Goal: Task Accomplishment & Management: Use online tool/utility

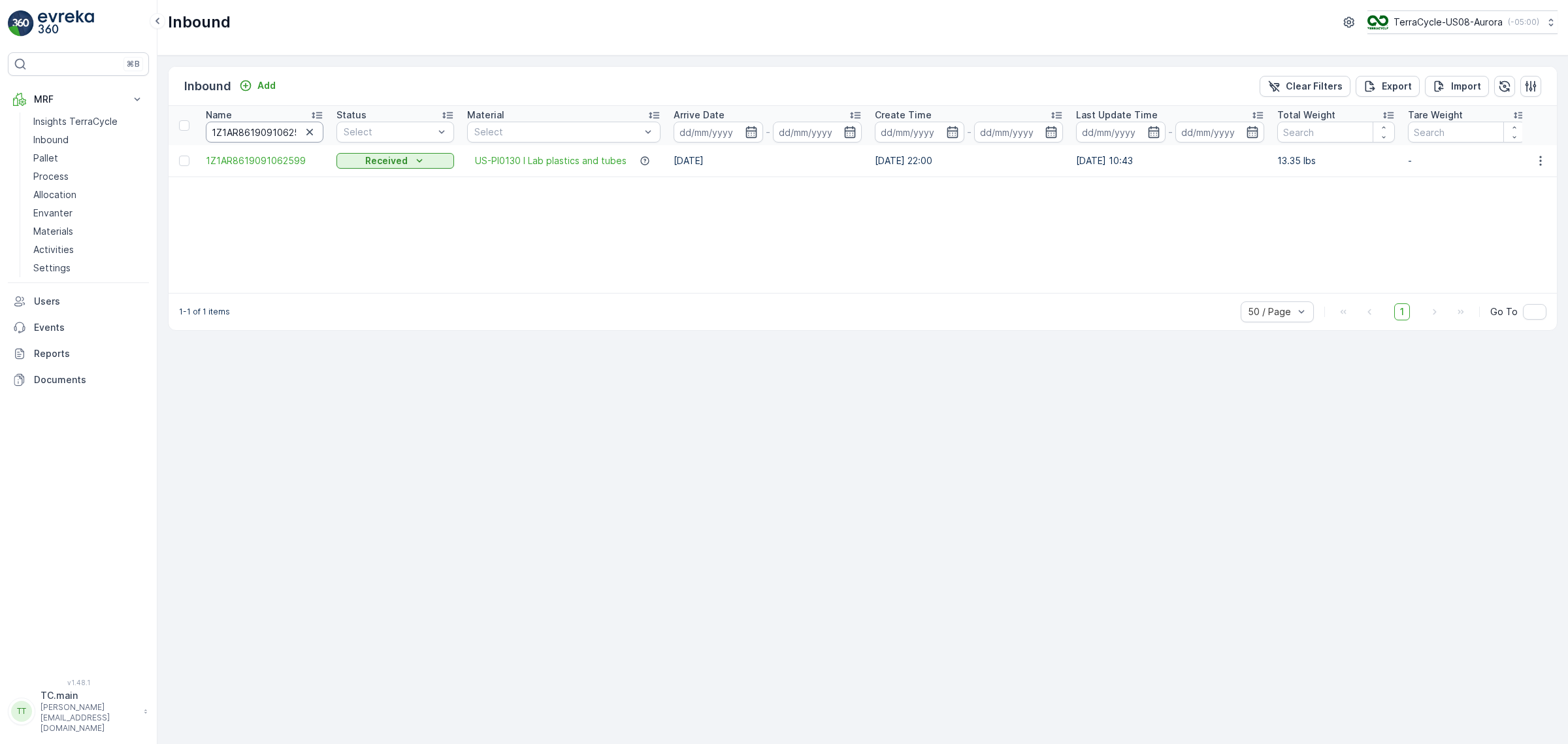
click at [240, 135] on input "1Z1AR8619091062599" at bounding box center [264, 131] width 118 height 21
paste input "94395"
type input "1Z1AR8619091943959"
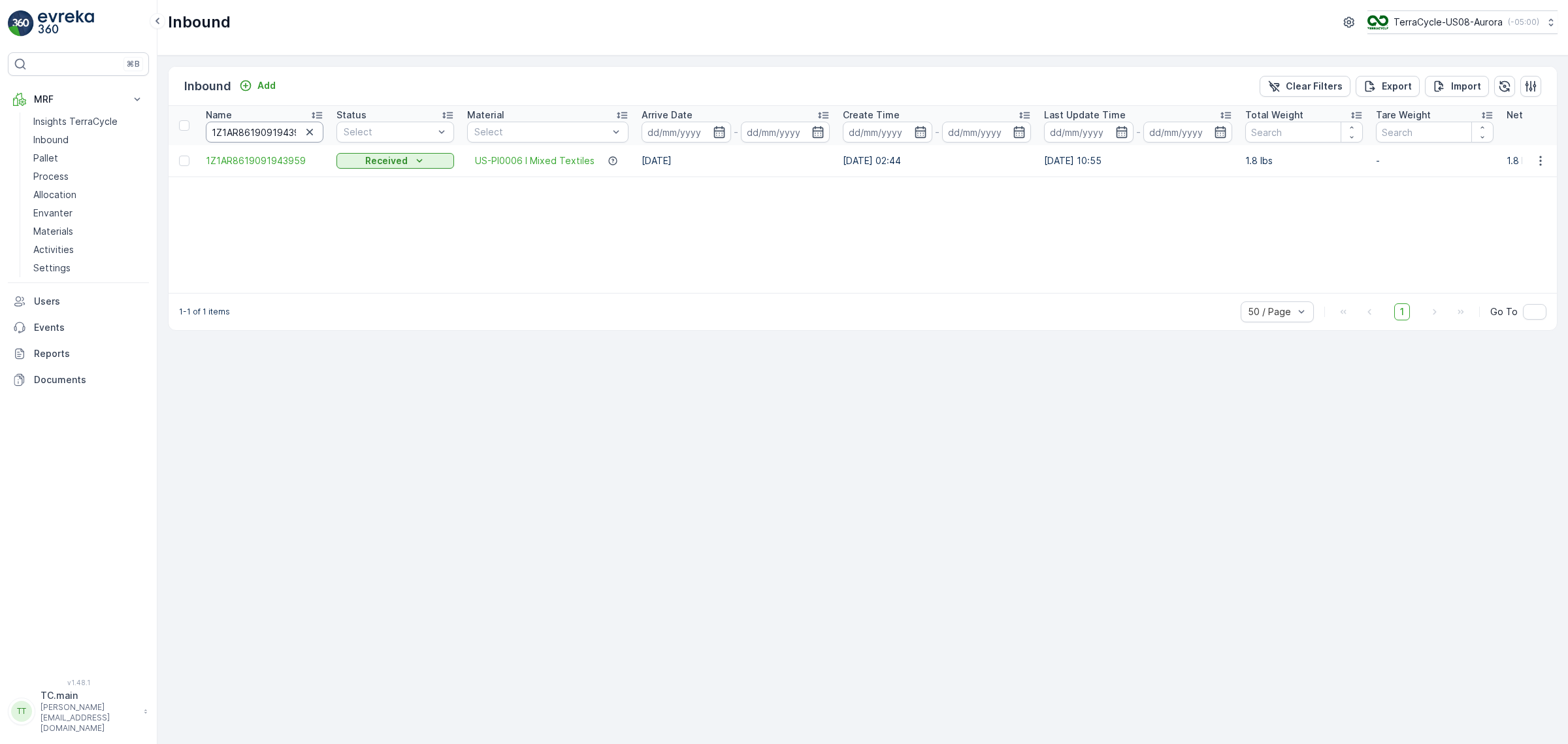
click at [263, 139] on input "1Z1AR8619091943959" at bounding box center [264, 131] width 118 height 21
paste input "3457007"
type input "1Z1AR8619093457007"
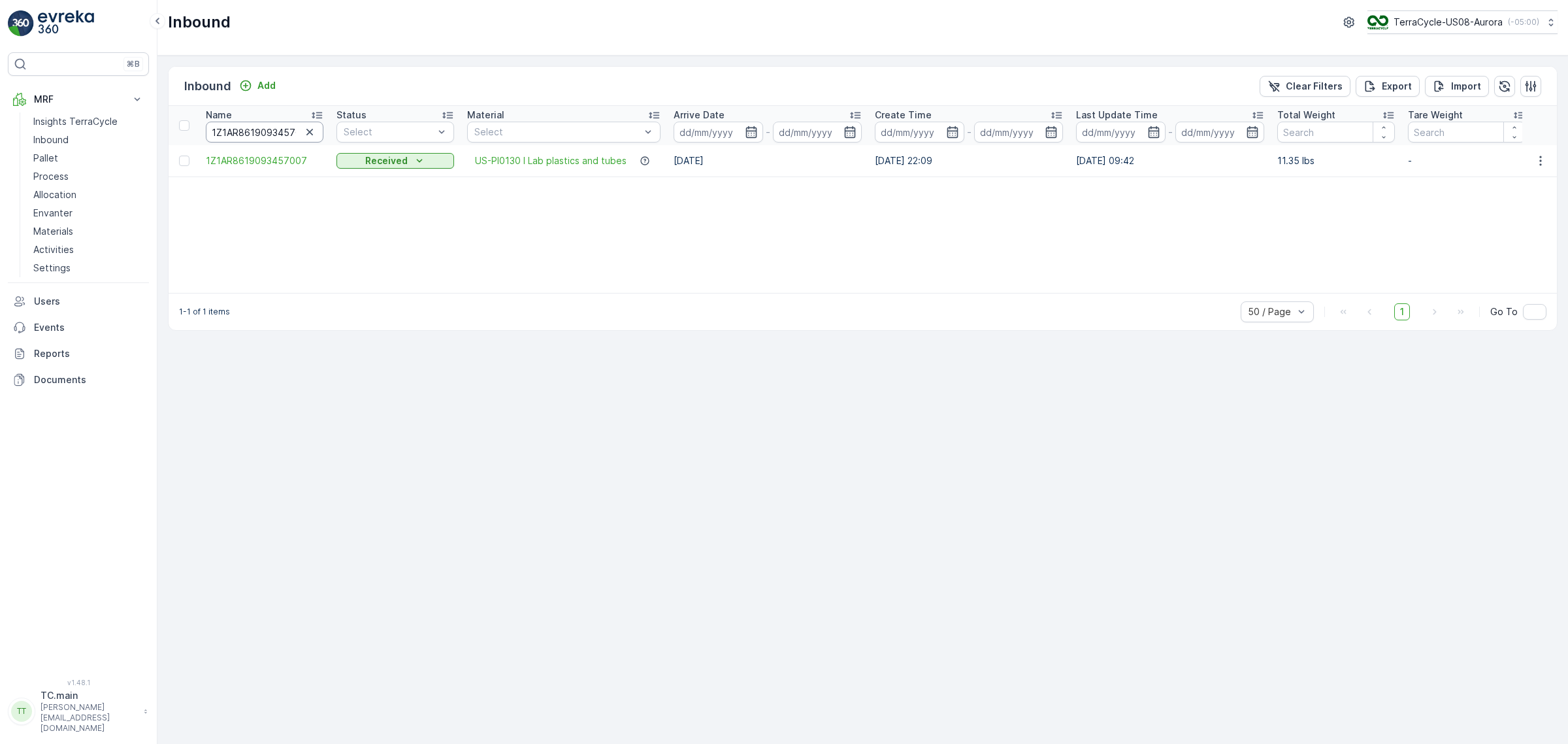
click at [246, 132] on input "1Z1AR8619093457007" at bounding box center [264, 131] width 118 height 21
paste input "7354781"
type input "1Z1AR8619097354781"
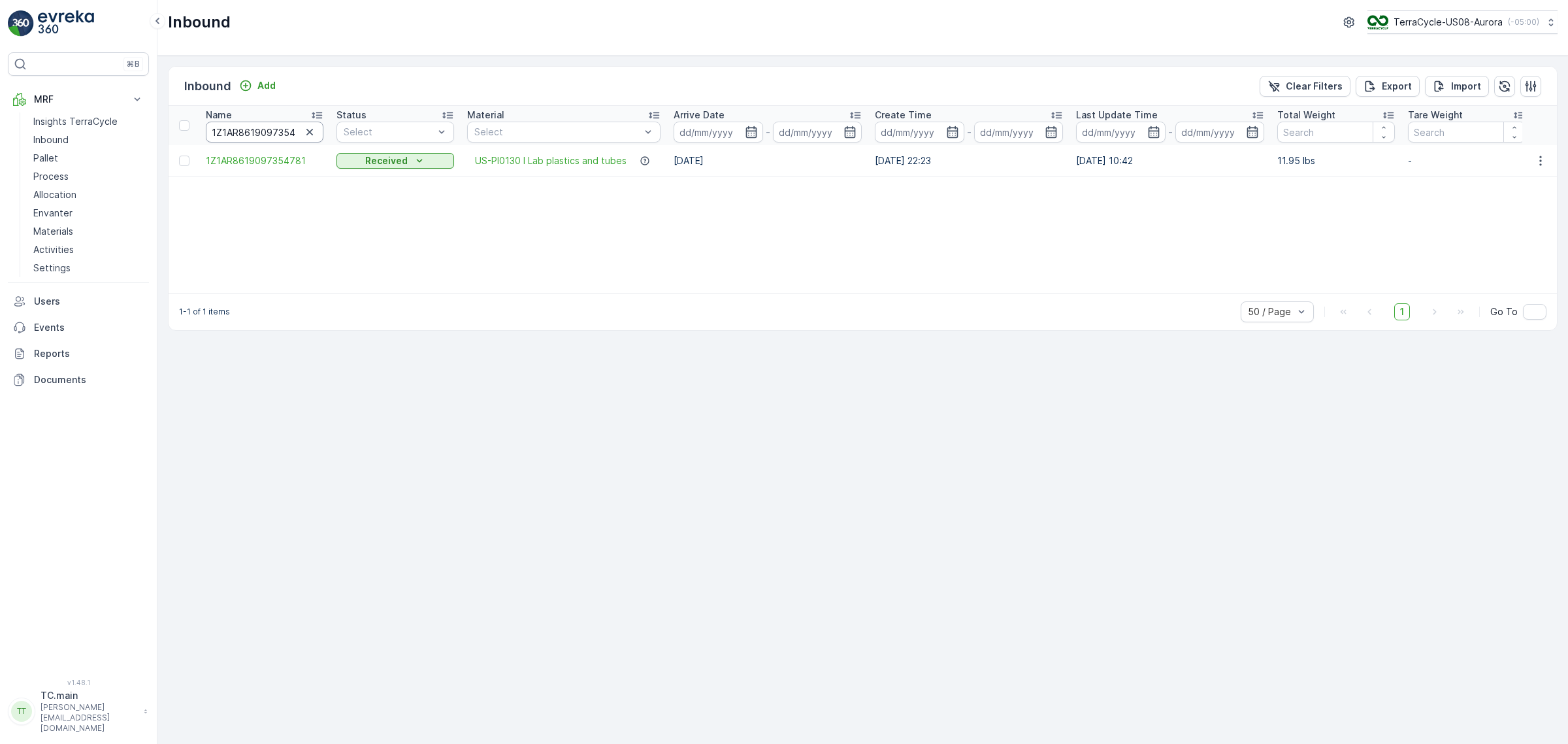
click at [264, 129] on input "1Z1AR8619097354781" at bounding box center [264, 131] width 118 height 21
paste input "702109"
type input "1Z1AR8619097702109"
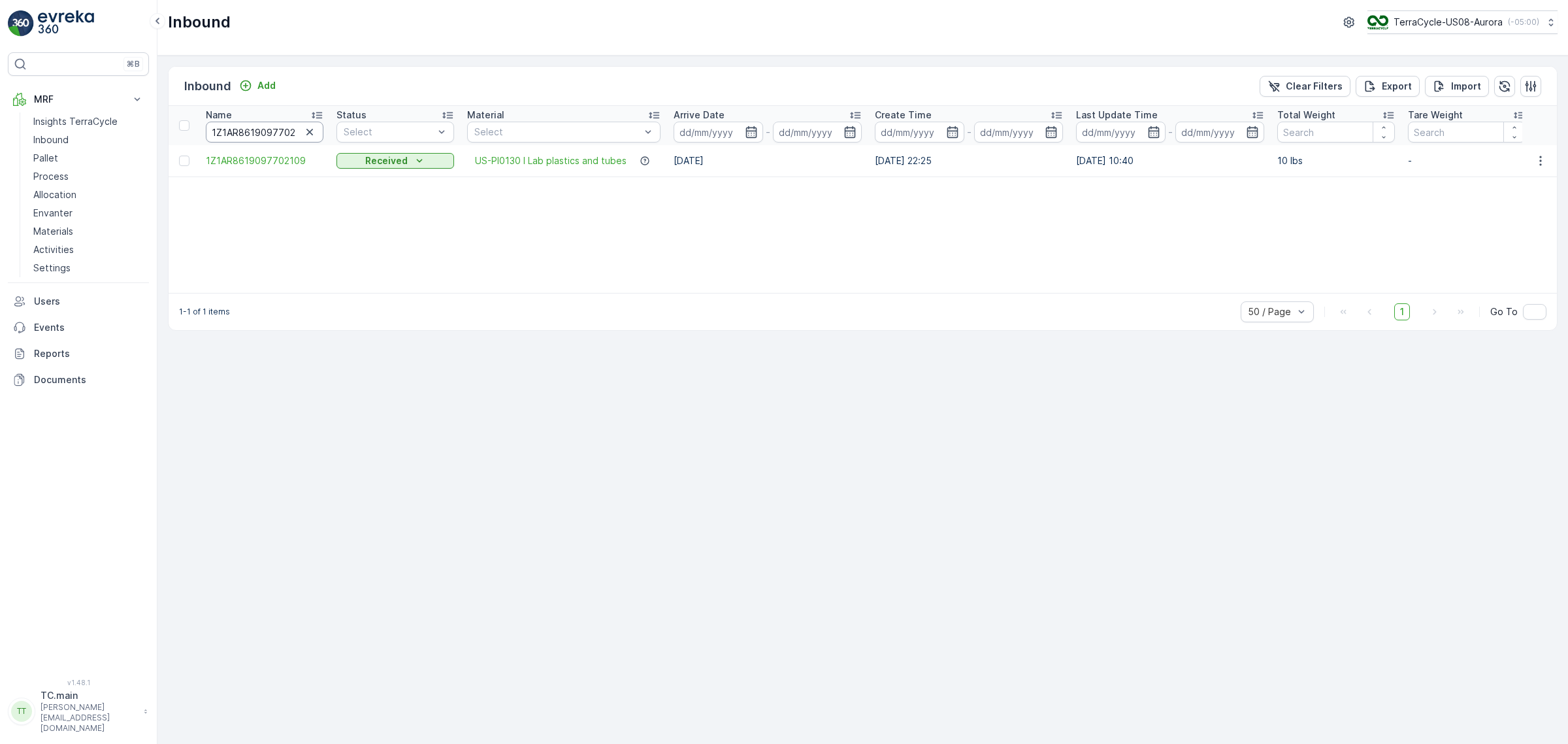
click at [269, 138] on input "1Z1AR8619097702109" at bounding box center [264, 131] width 118 height 21
paste input "B799H29005746156"
type input "1ZB799H29005746156"
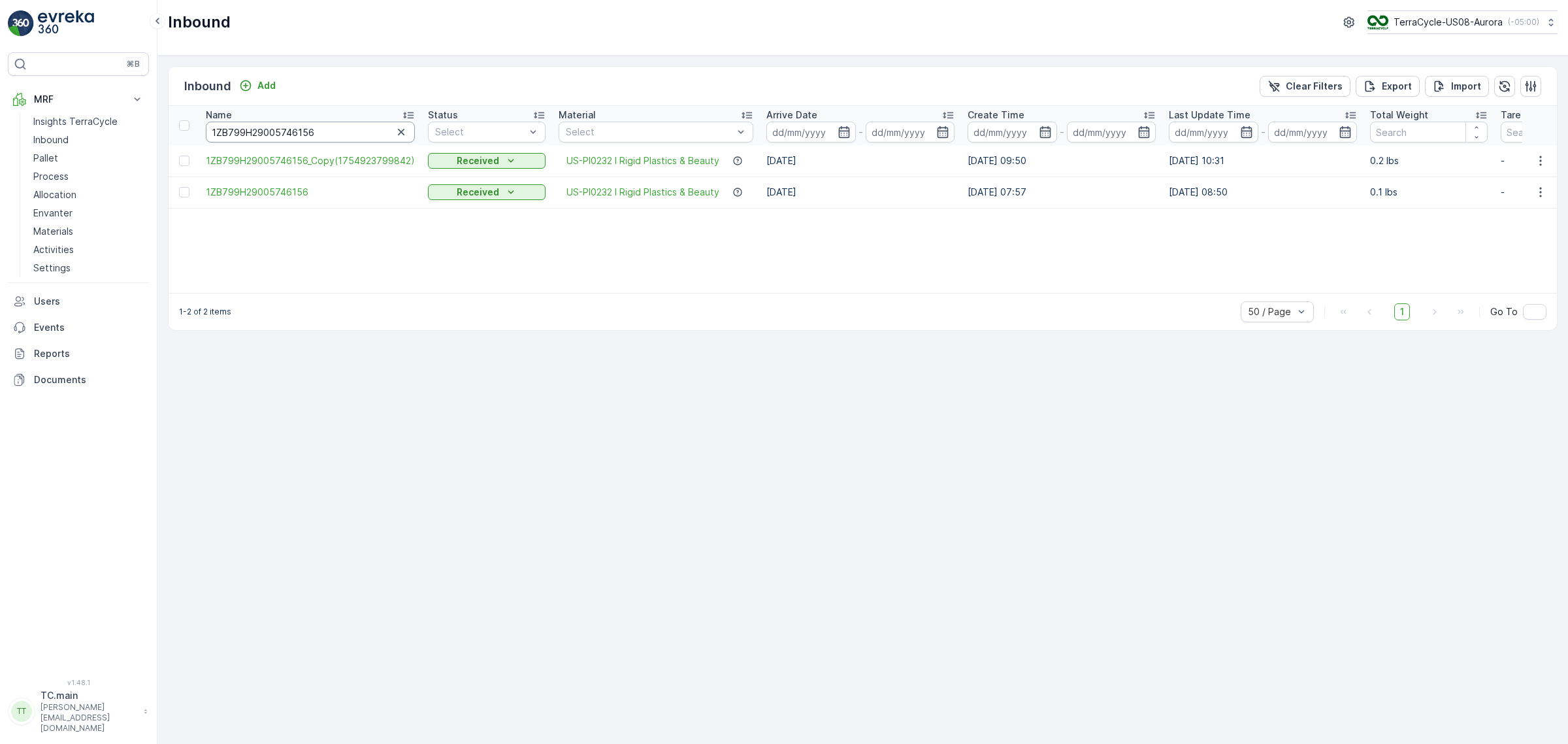
click at [300, 132] on input "1ZB799H29005746156" at bounding box center [310, 131] width 209 height 21
paste input "1AR8619094107302"
type input "1Z1AR8619094107302"
click at [318, 126] on input "1Z1AR8619094107302" at bounding box center [309, 131] width 207 height 21
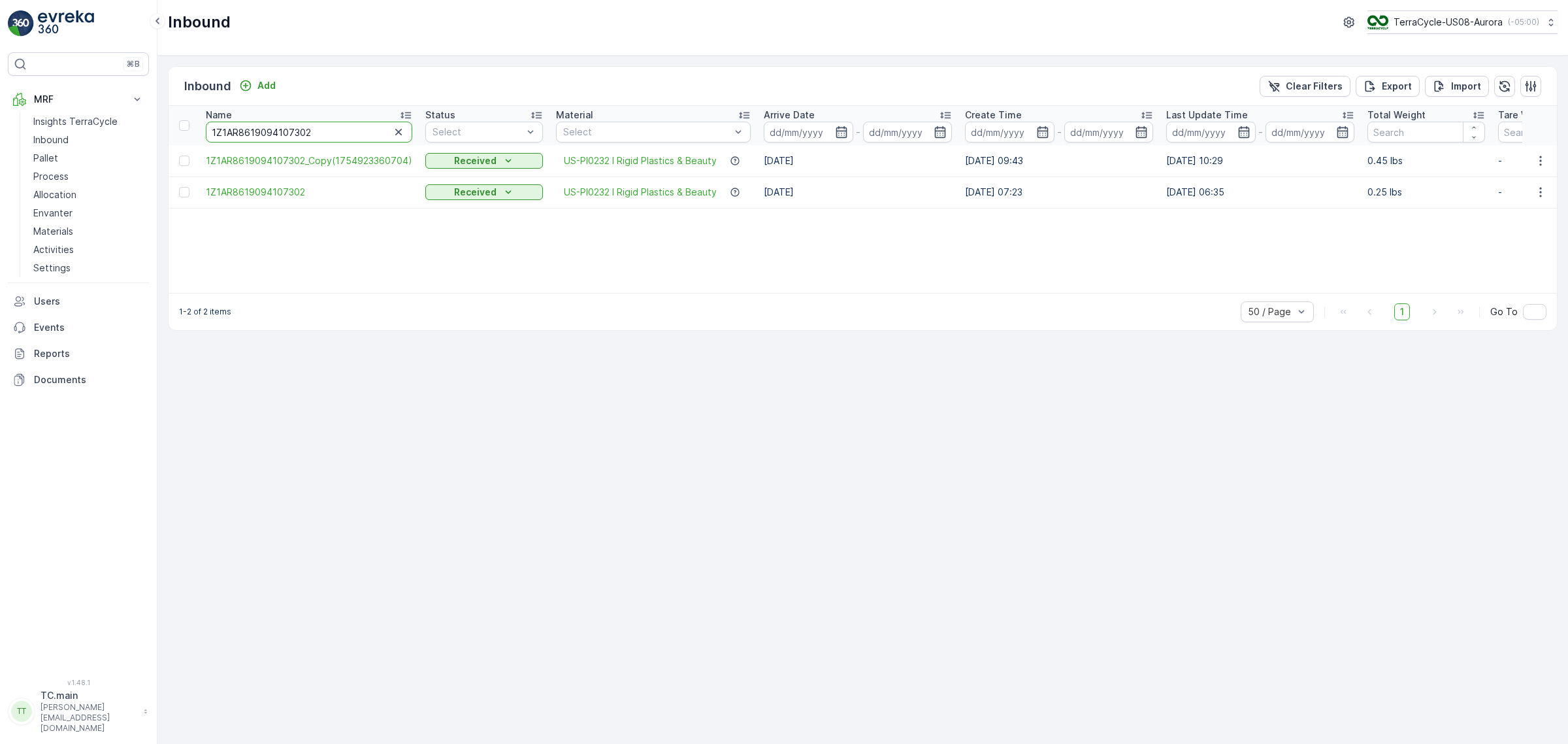
click at [318, 126] on input "1Z1AR8619094107302" at bounding box center [309, 131] width 207 height 21
paste input "79593"
type input "1Z1AR8619094179593"
click at [270, 128] on input "1Z1AR8619094179593" at bounding box center [309, 131] width 205 height 21
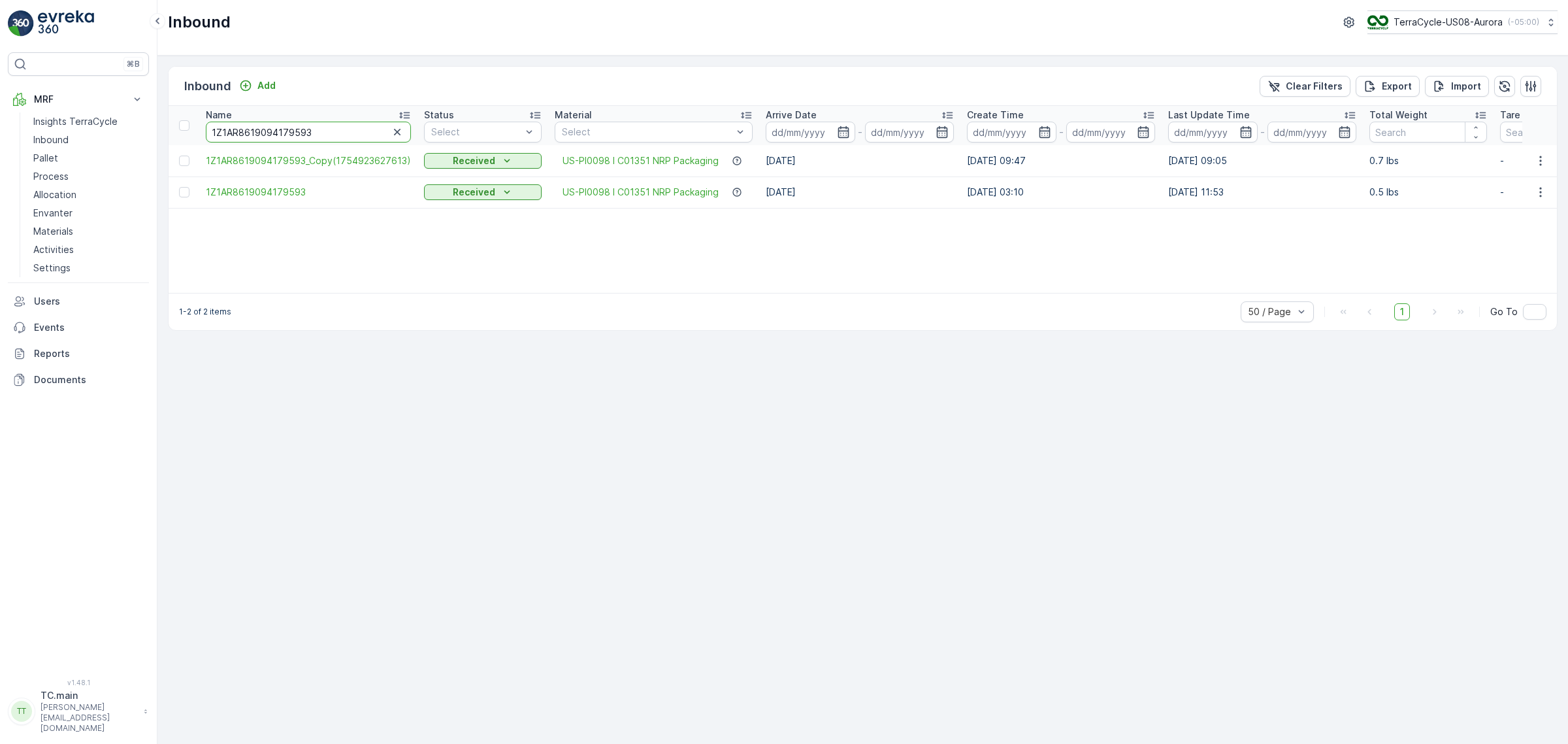
paste input "1740169"
type input "1Z1AR8619091740169"
click at [242, 136] on input "1Z1AR8619091740169" at bounding box center [308, 131] width 204 height 21
paste input "6491376"
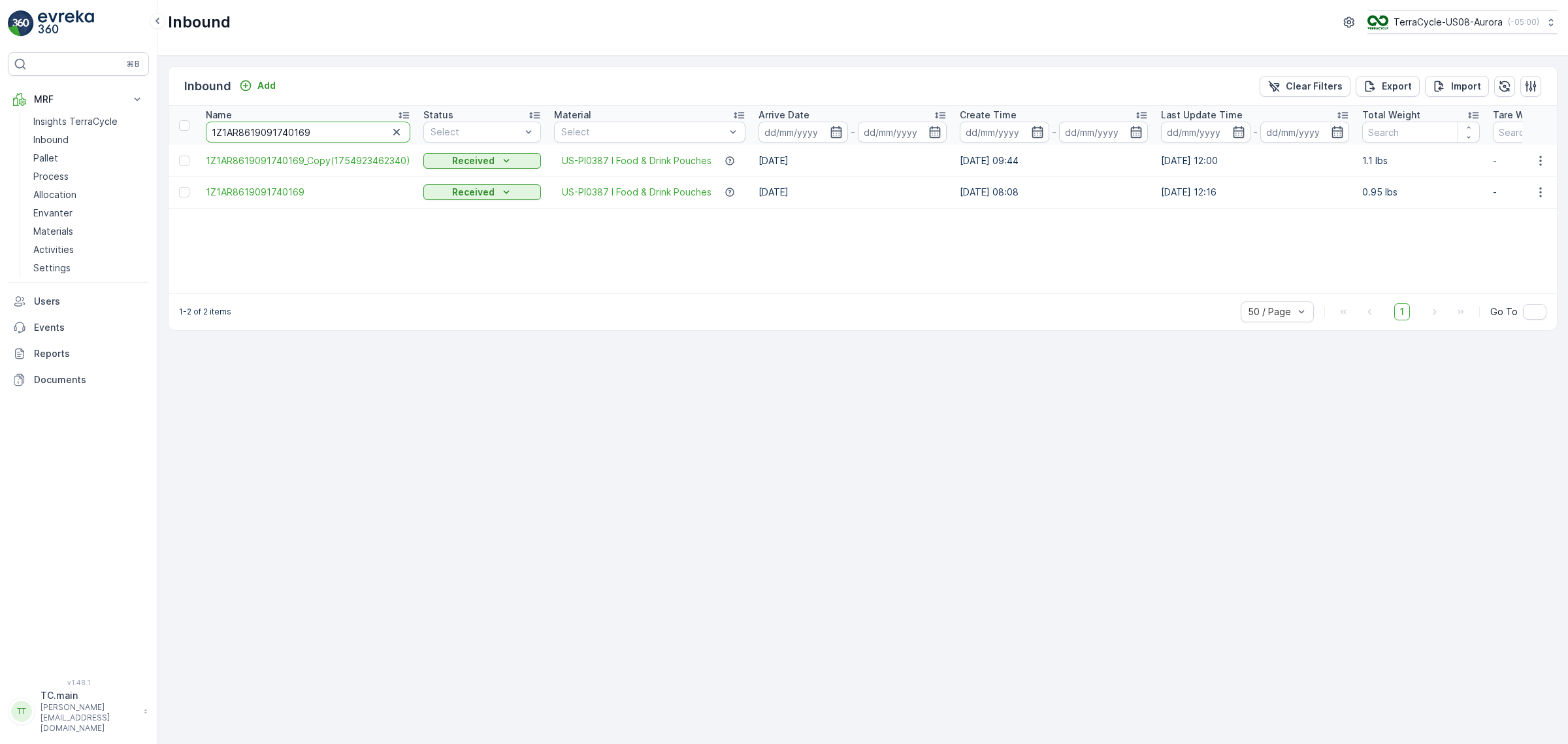
type input "1Z1AR8619096491376"
click at [266, 132] on input "1Z1AR8619096491376" at bounding box center [308, 131] width 204 height 21
paste input "8779919"
type input "1Z1AR8619098779919"
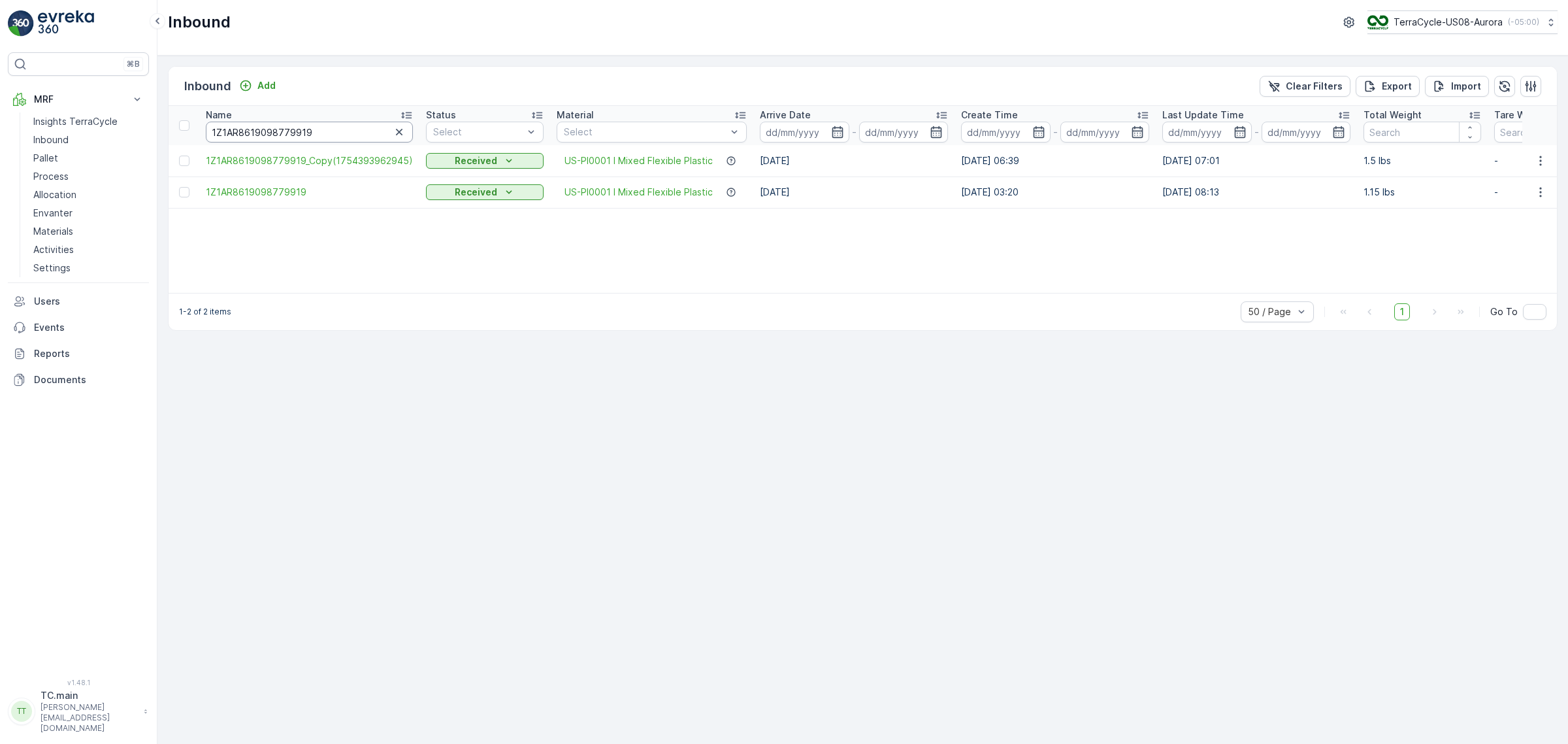
click at [259, 139] on input "1Z1AR8619098779919" at bounding box center [309, 131] width 207 height 21
paste input "199113"
type input "1Z1AR8619091991139"
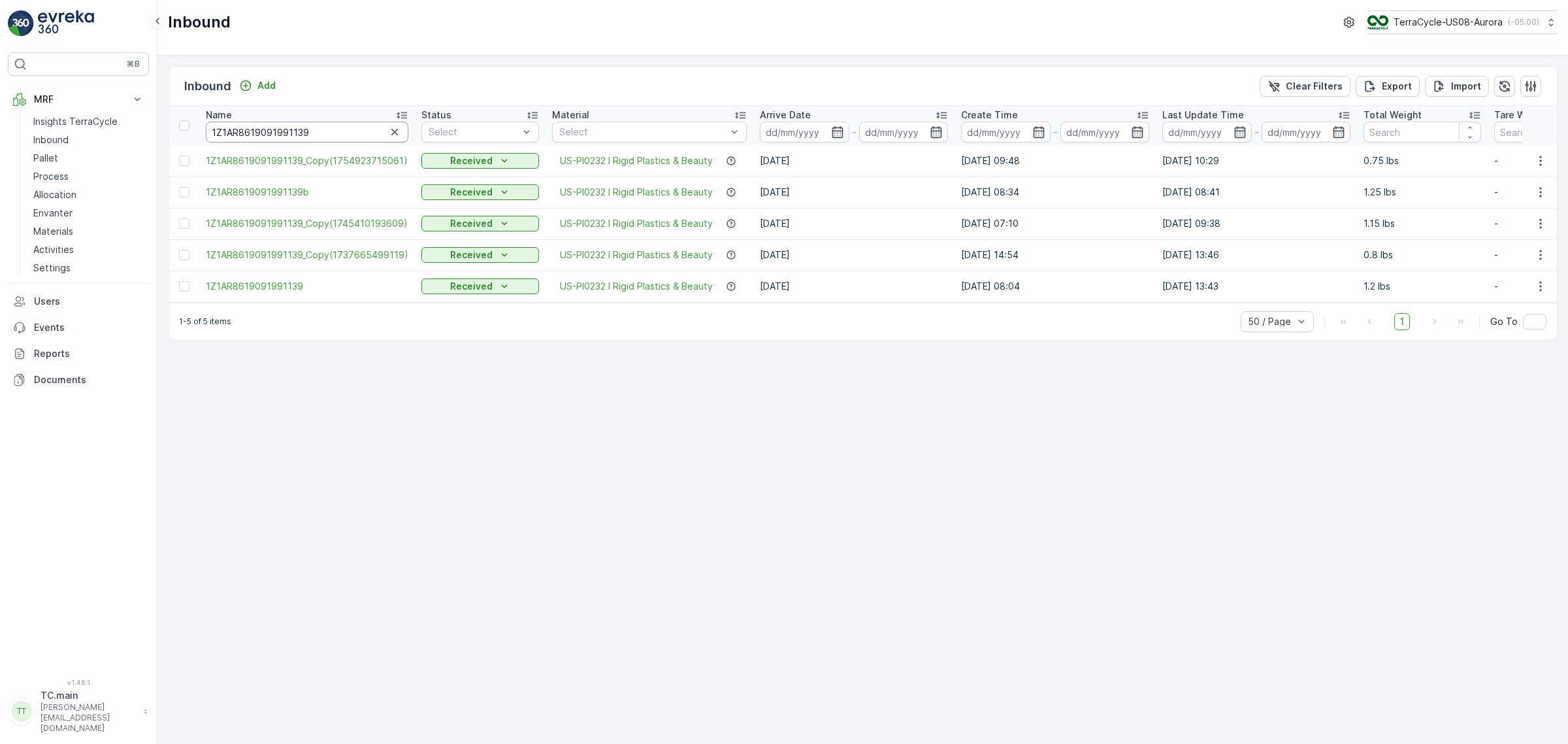
click at [327, 121] on input "1Z1AR8619091991139" at bounding box center [307, 131] width 202 height 21
paste input "B799H29008450255"
type input "1ZB799H29008450255"
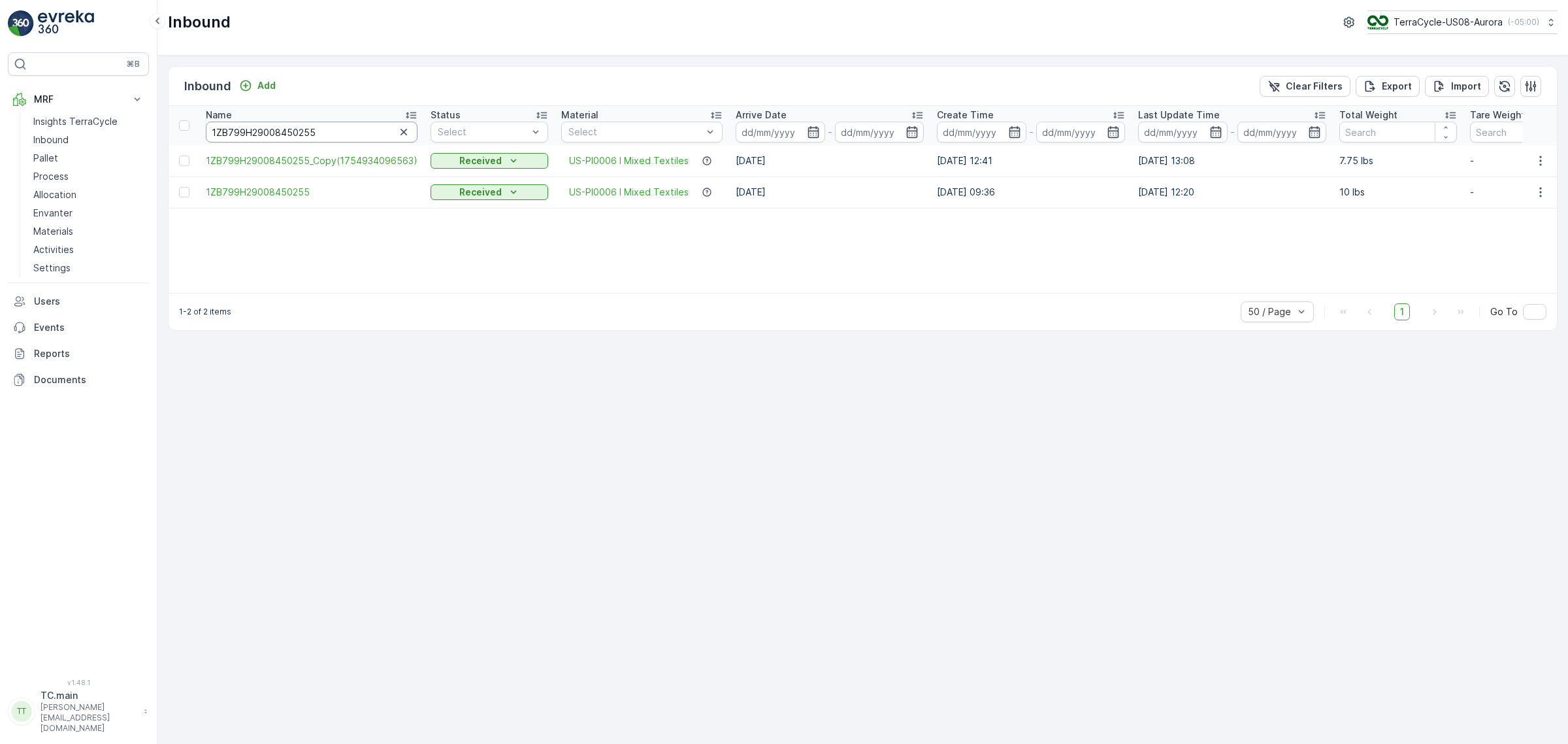
click at [298, 132] on input "1ZB799H29008450255" at bounding box center [311, 131] width 211 height 21
paste input "1AR8619096264344"
type input "1Z1AR8619096264344"
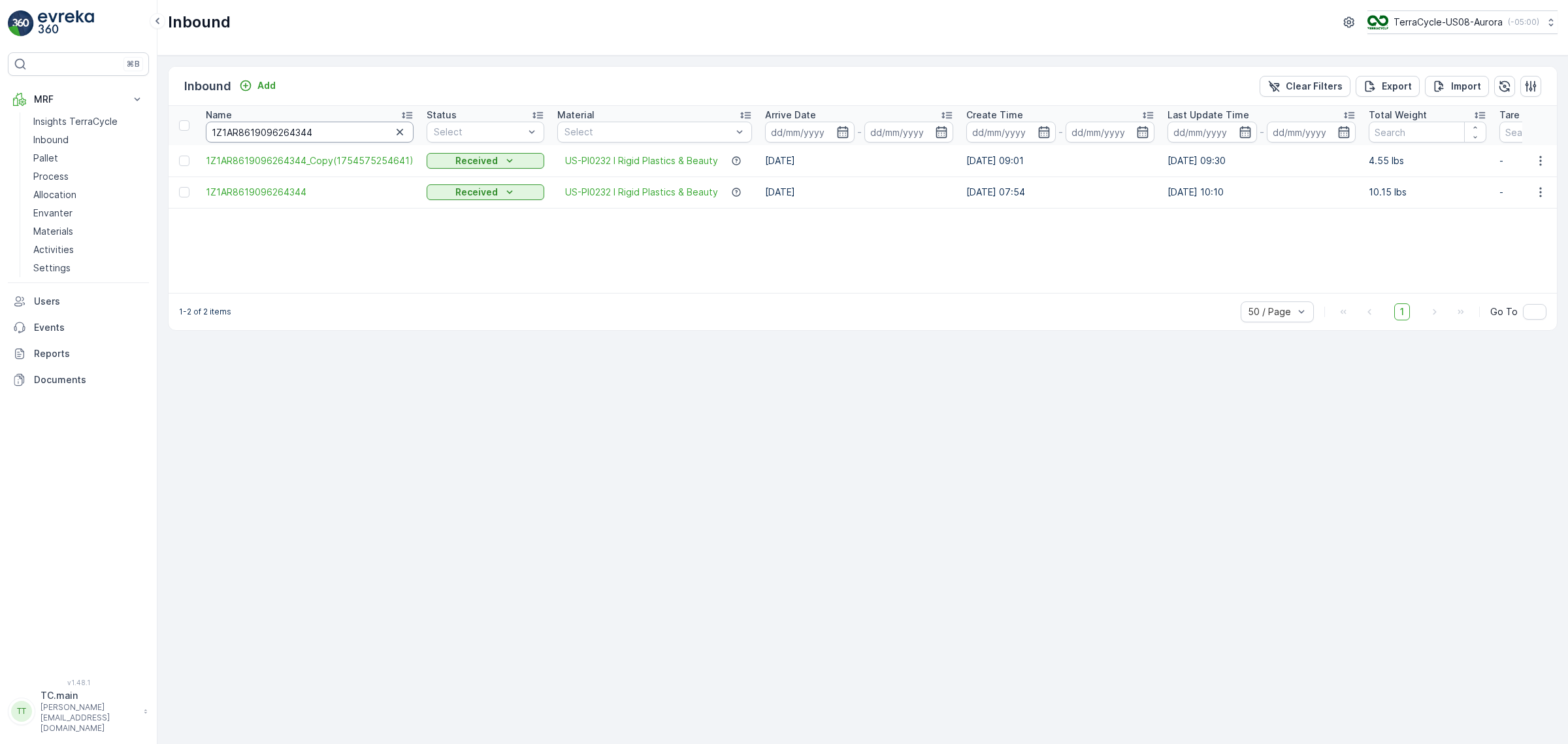
click at [289, 130] on input "1Z1AR8619096264344" at bounding box center [309, 131] width 208 height 21
paste input "B799H29005408931"
type input "1ZB799H29005408931"
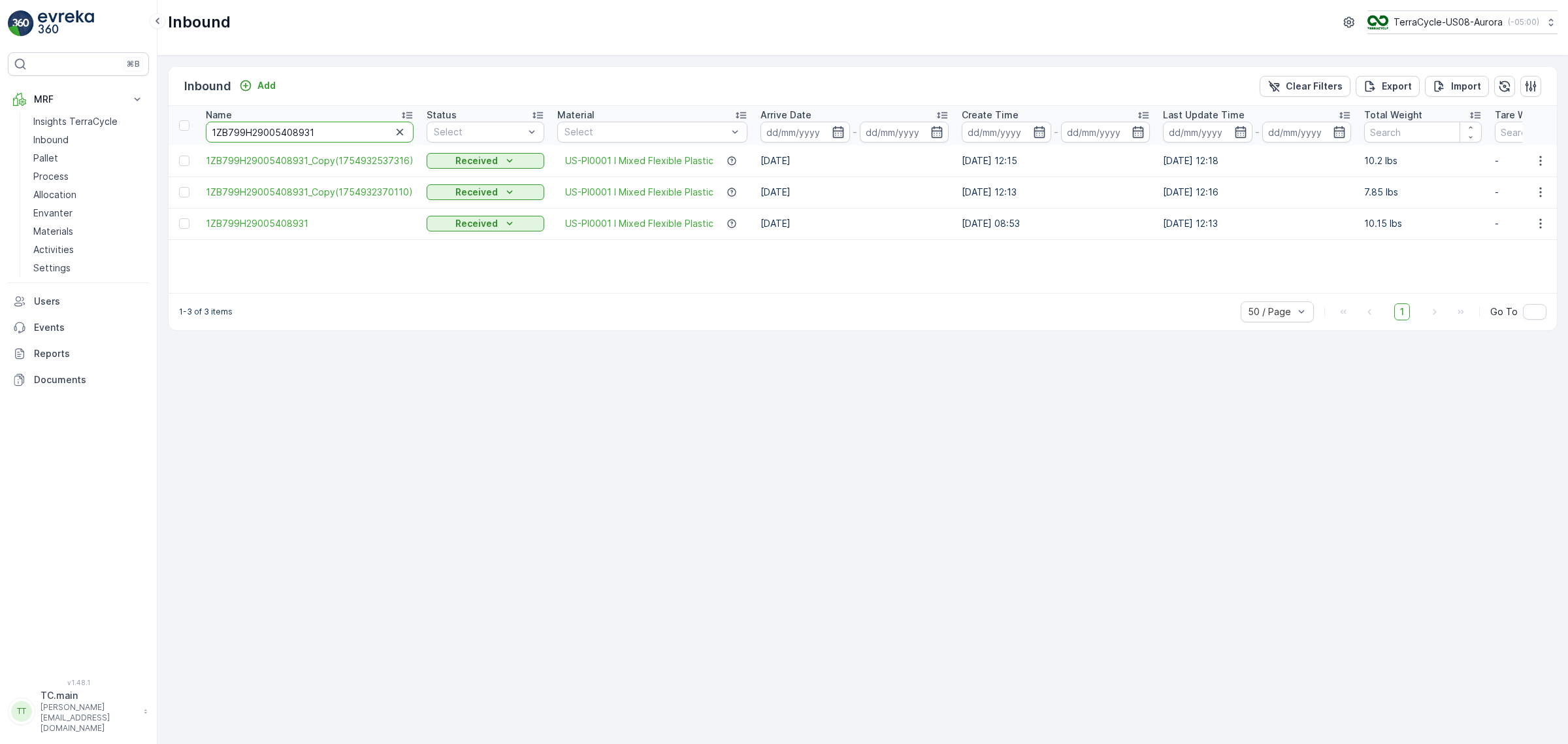
click at [254, 136] on input "1ZB799H29005408931" at bounding box center [309, 131] width 208 height 21
paste input "12888749"
type input "1ZB799H29012888749"
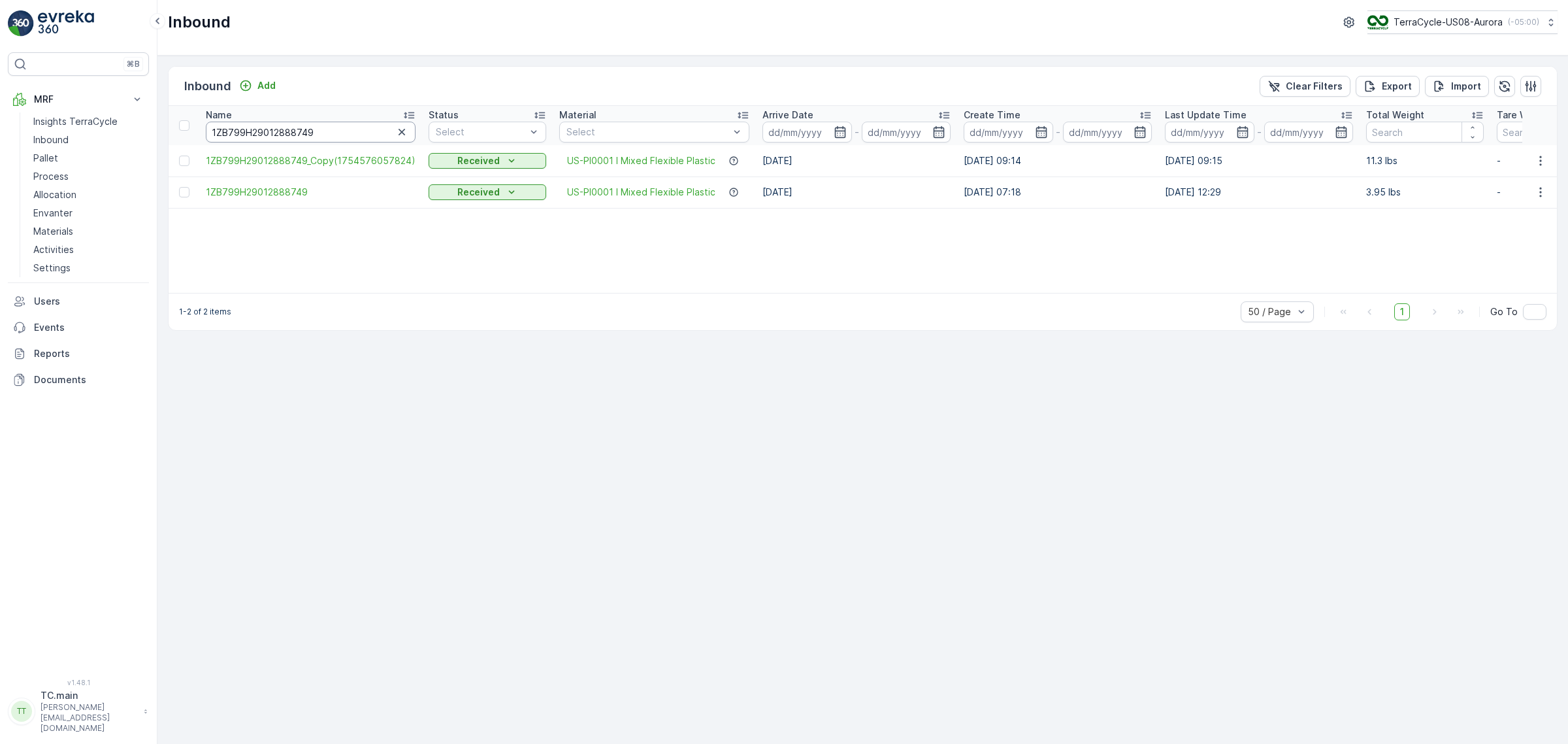
click at [247, 128] on input "1ZB799H29012888749" at bounding box center [310, 131] width 210 height 21
paste input "27773255"
type input "1ZB799H29027773255"
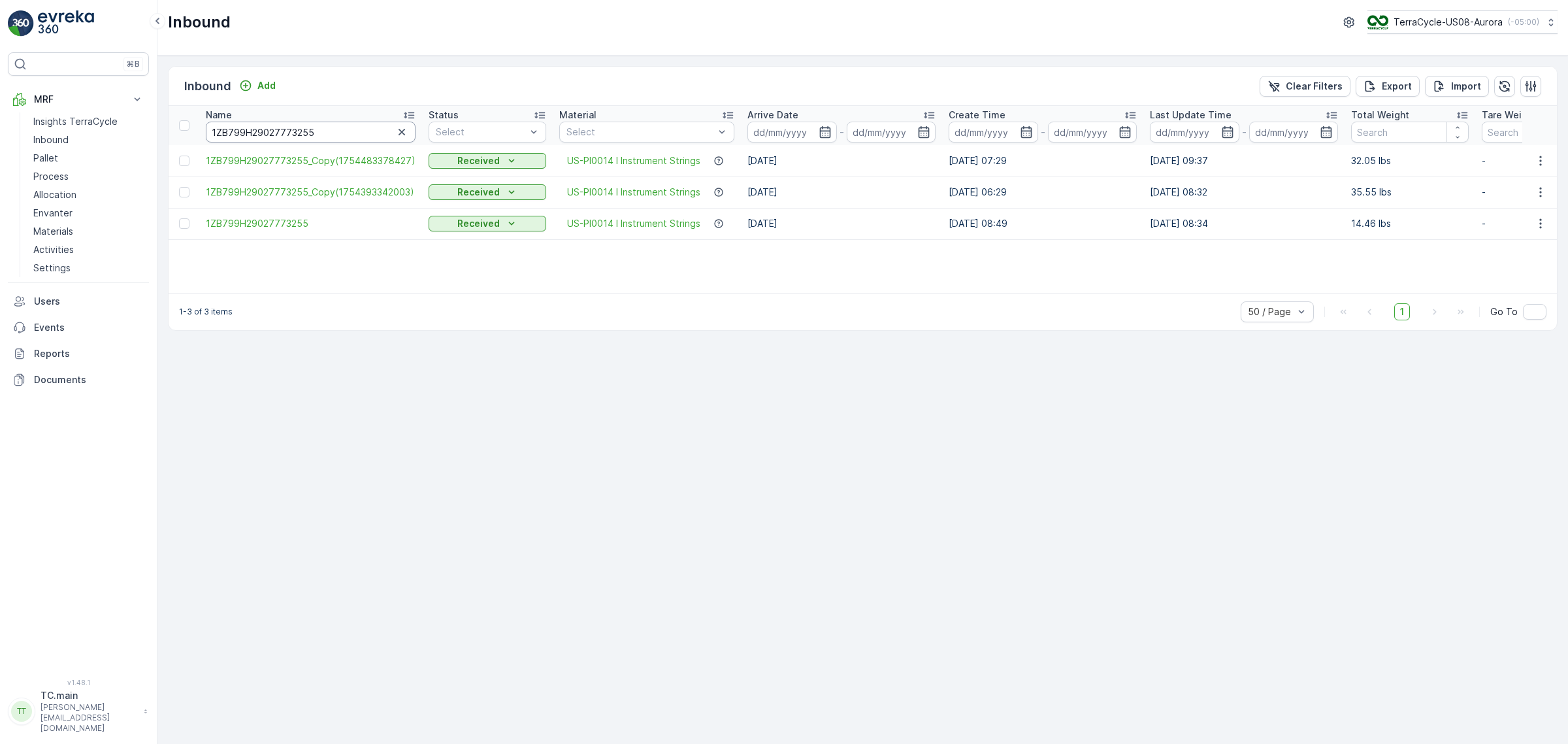
click at [288, 130] on input "1ZB799H29027773255" at bounding box center [310, 131] width 210 height 21
paste input "16208672"
type input "1ZB799H29016208672"
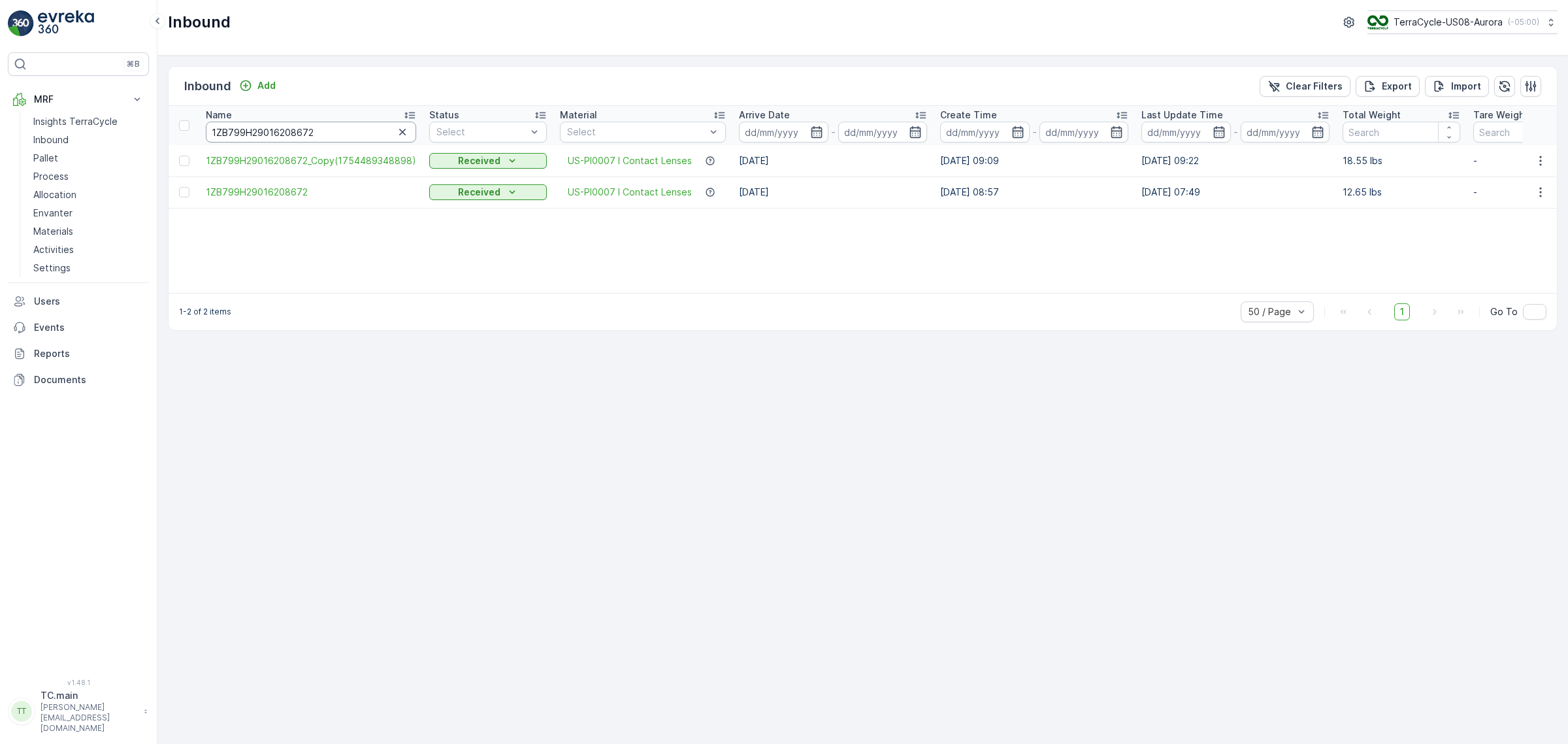
click at [247, 122] on input "1ZB799H29016208672" at bounding box center [311, 131] width 211 height 21
paste input "2105959"
type input "1ZB799H29021059592"
click at [235, 135] on input "1ZB799H29021059592" at bounding box center [310, 131] width 210 height 21
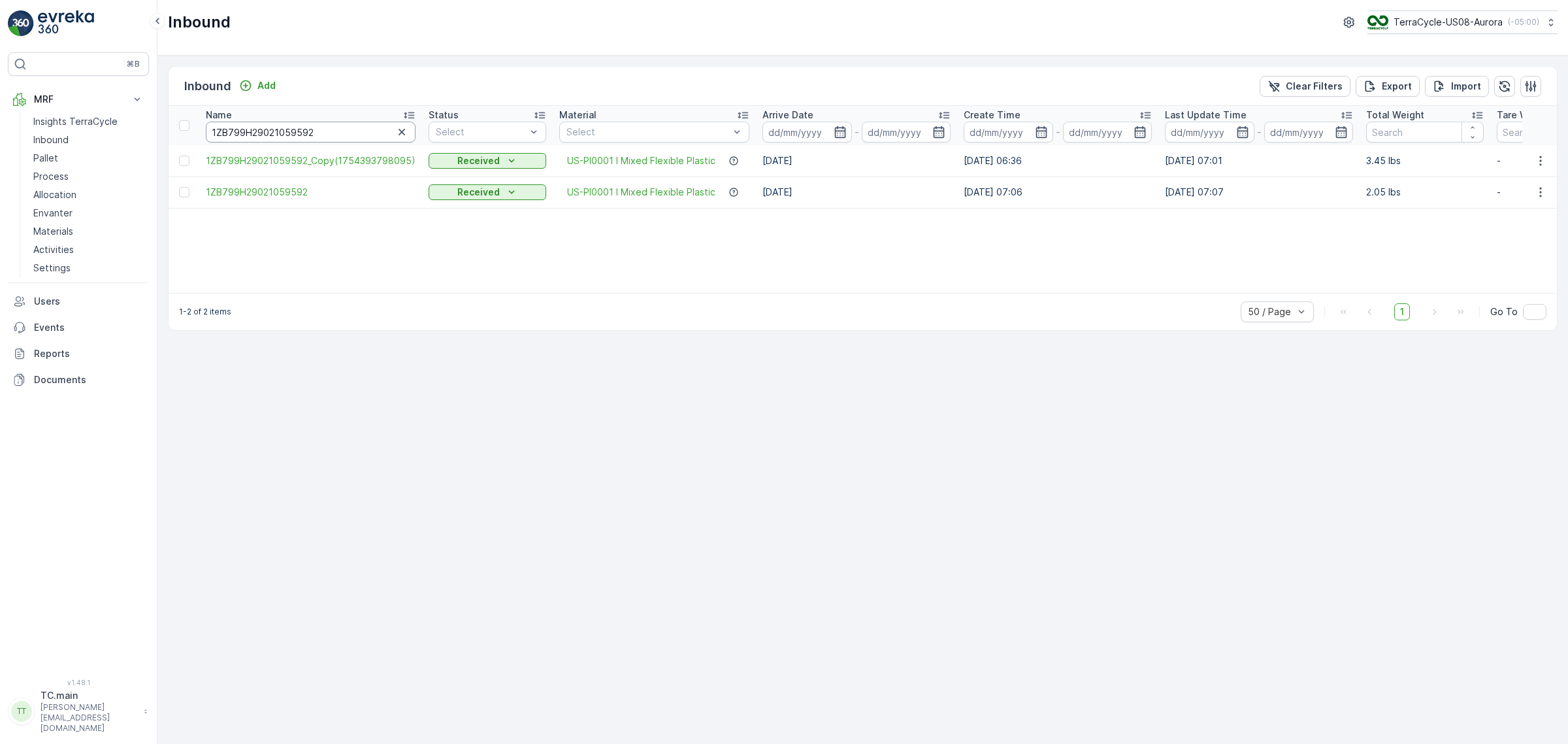
click at [235, 135] on input "1ZB799H29021059592" at bounding box center [310, 131] width 210 height 21
paste input "3169031"
type input "1ZB799H29023169031"
click at [258, 134] on input "1ZB799H29023169031" at bounding box center [309, 131] width 207 height 21
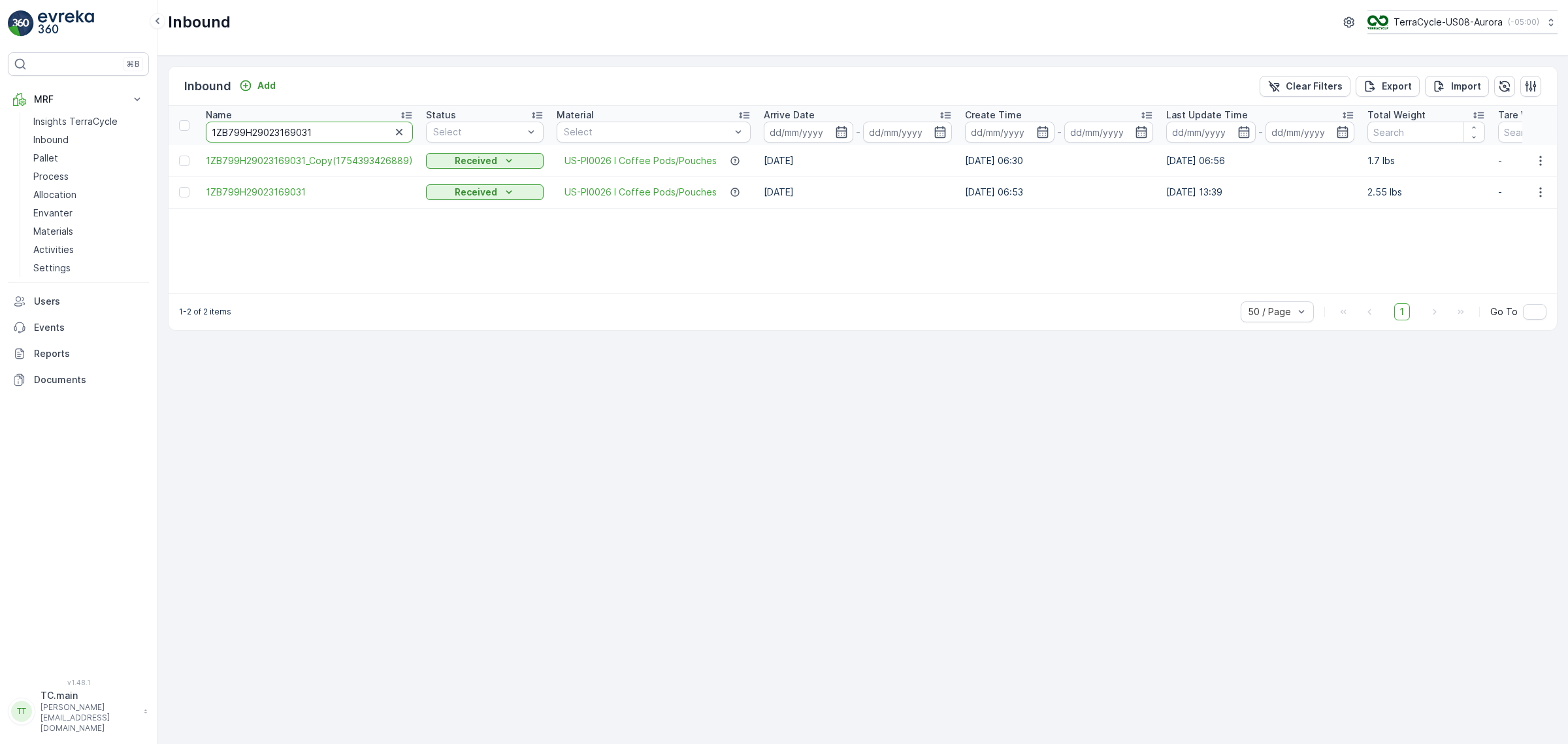
paste input "9790956"
type input "1ZB799H29029790956"
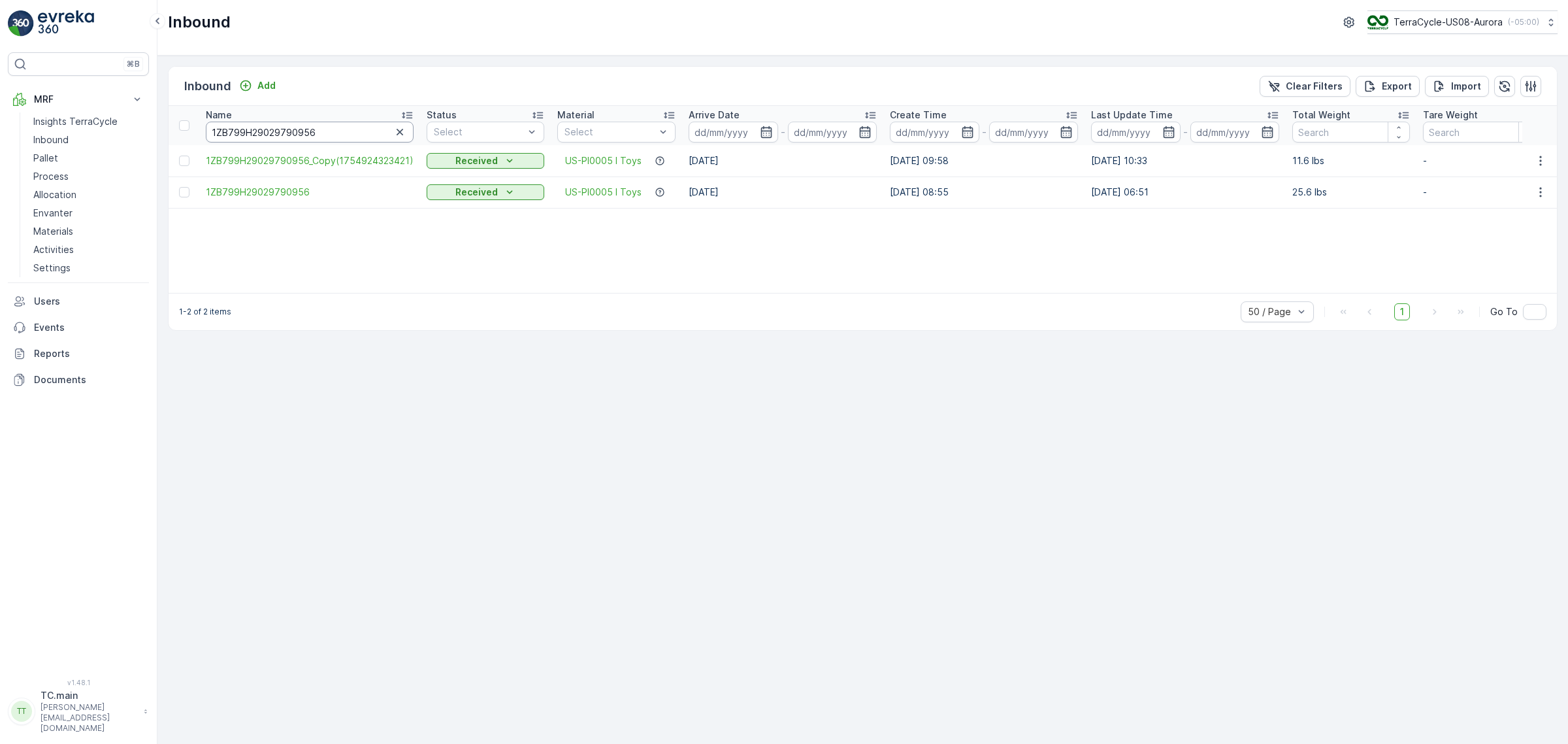
click at [255, 132] on input "1ZB799H29029790956" at bounding box center [309, 131] width 208 height 21
paste input "34319429"
type input "1ZB799H29034319429"
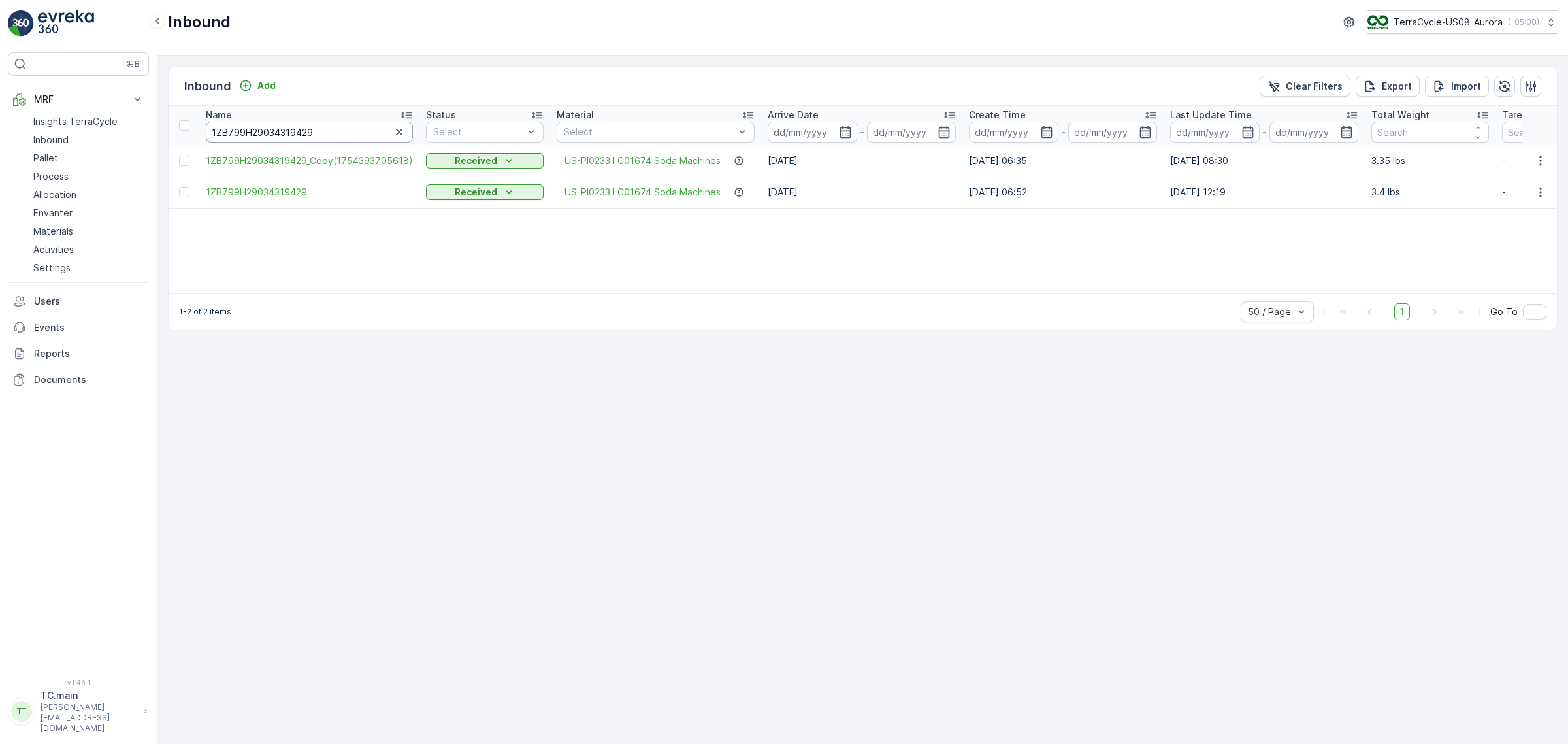
click at [232, 130] on input "1ZB799H29034319429" at bounding box center [309, 131] width 207 height 21
paste input "29033774"
type input "1ZB799H29029033774"
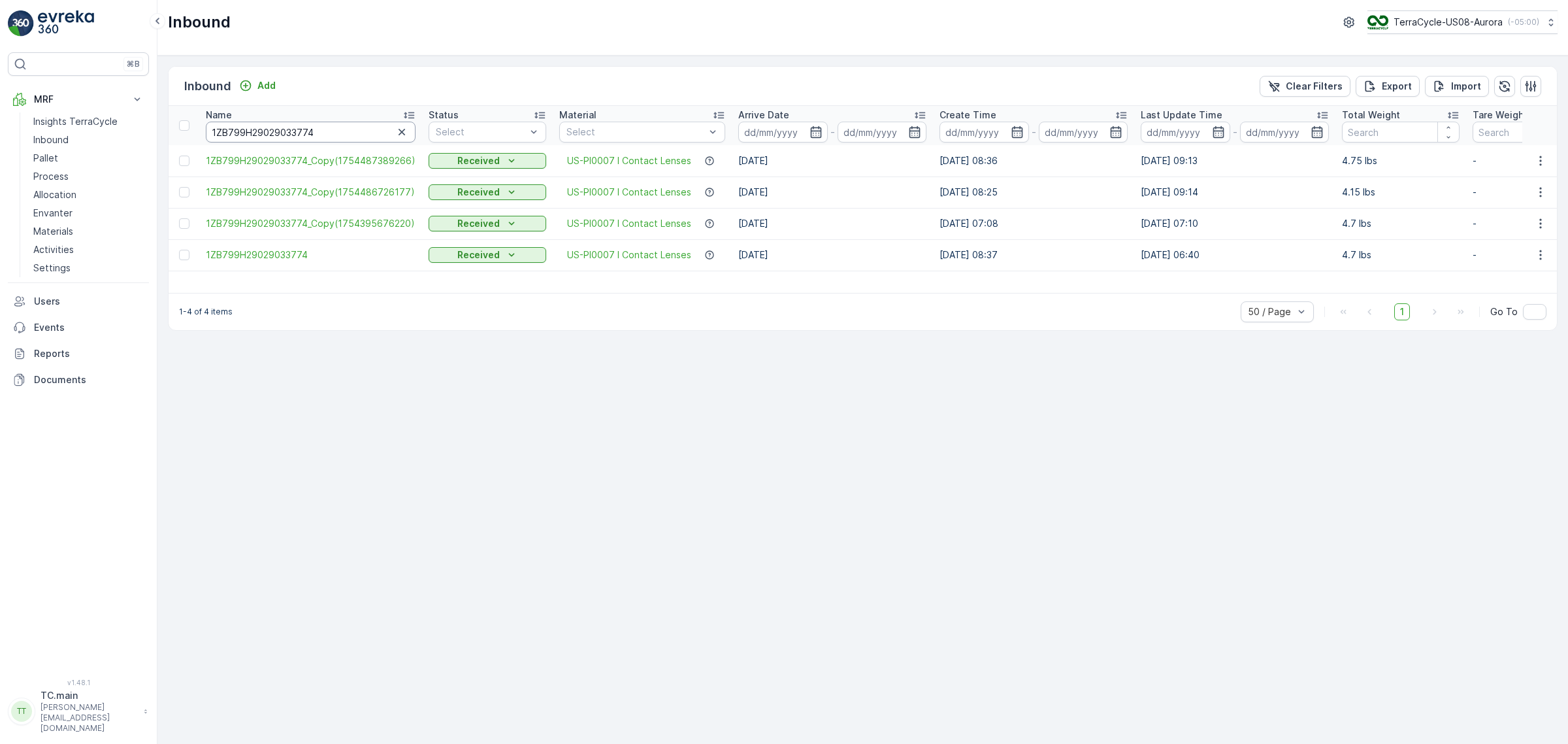
click at [347, 129] on input "1ZB799H29029033774" at bounding box center [310, 131] width 210 height 21
paste input "1732628"
type input "1ZB799H29017326284"
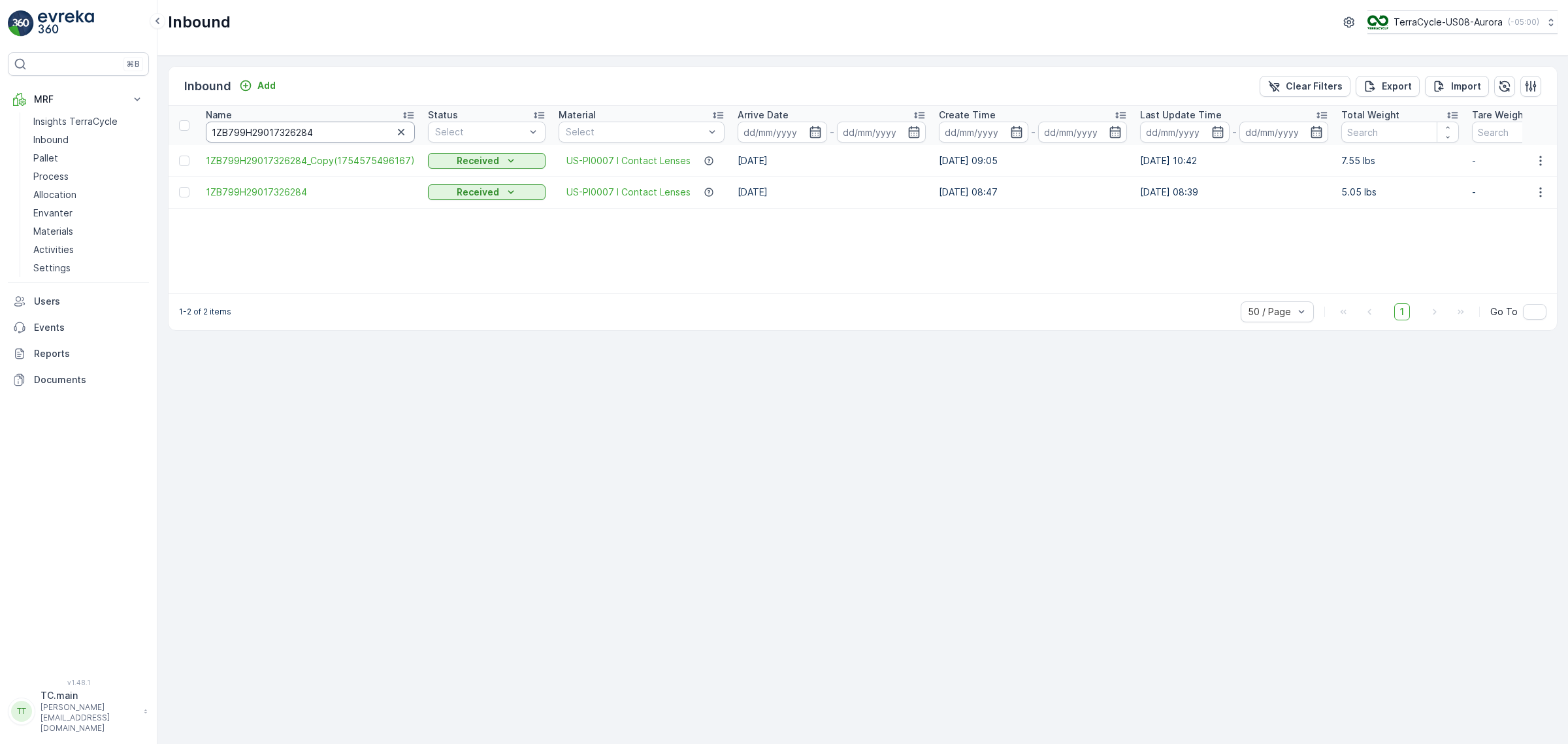
click at [274, 132] on input "1ZB799H29017326284" at bounding box center [310, 131] width 209 height 21
paste input "1AR8619090543268"
type input "1Z1AR8619090543268"
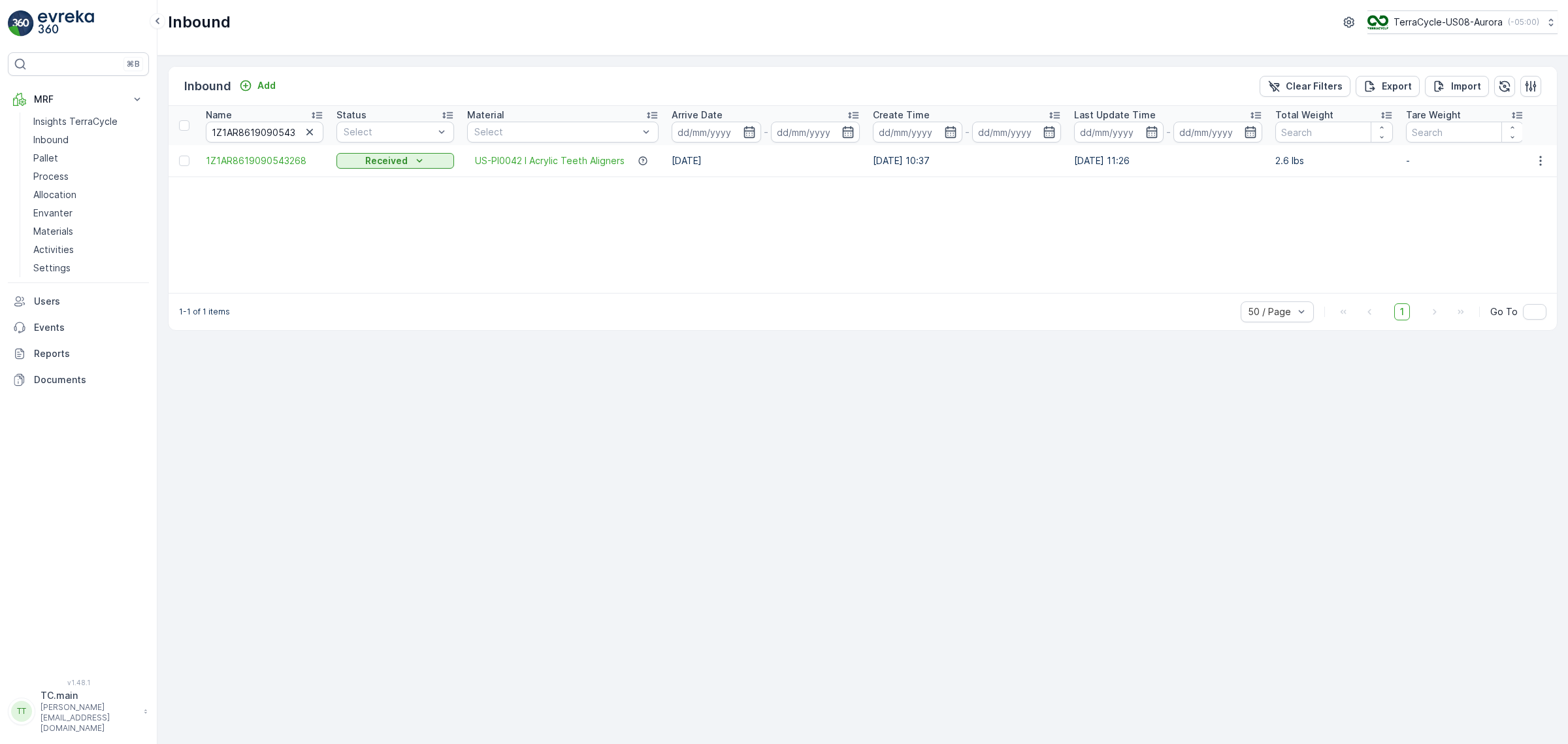
click at [240, 120] on div "Name" at bounding box center [264, 115] width 118 height 13
click at [272, 116] on div "Name" at bounding box center [264, 115] width 118 height 13
click at [264, 129] on input "1Z1AR8619090543268" at bounding box center [264, 131] width 118 height 21
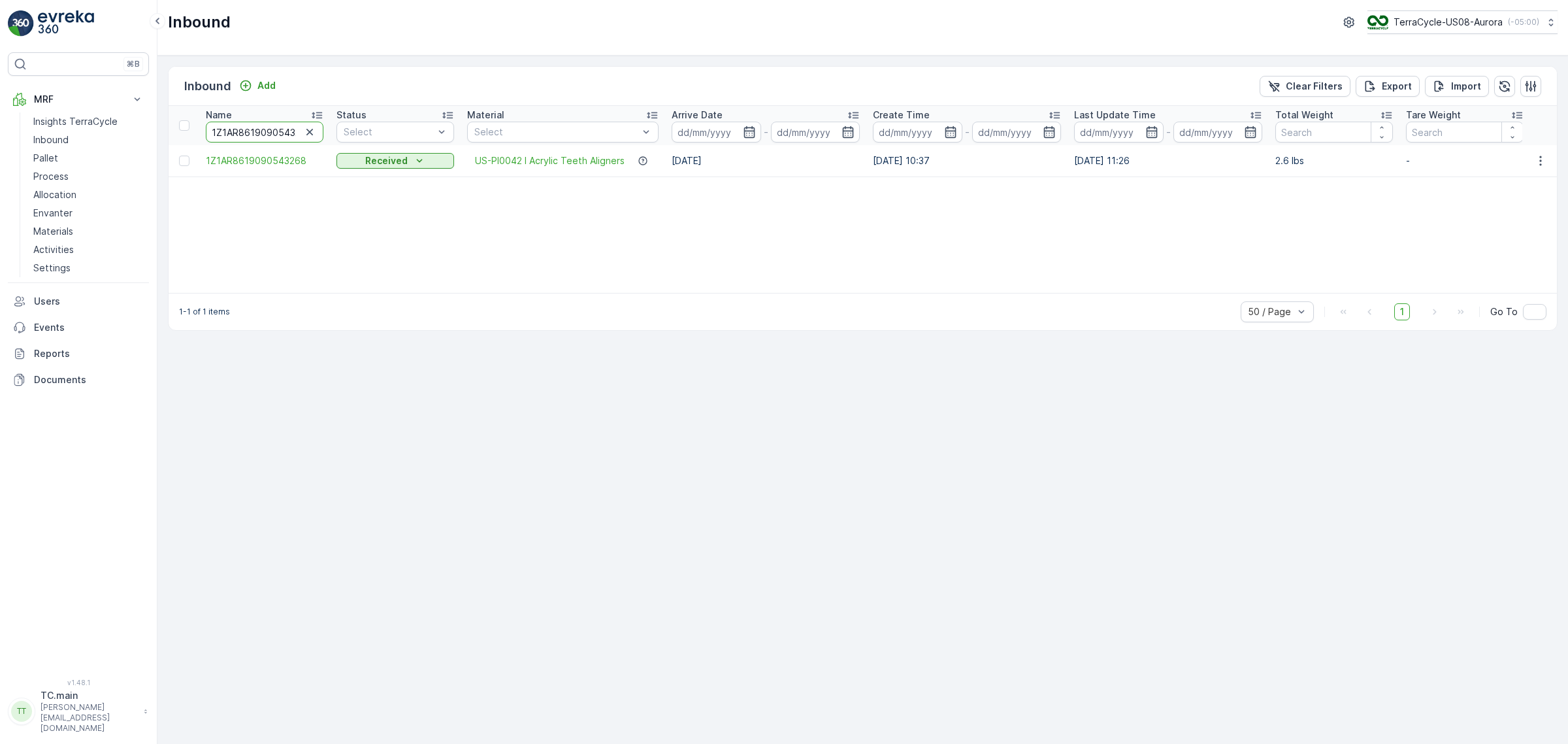
paste input "B799H29035260481"
type input "1ZB799H29035260481"
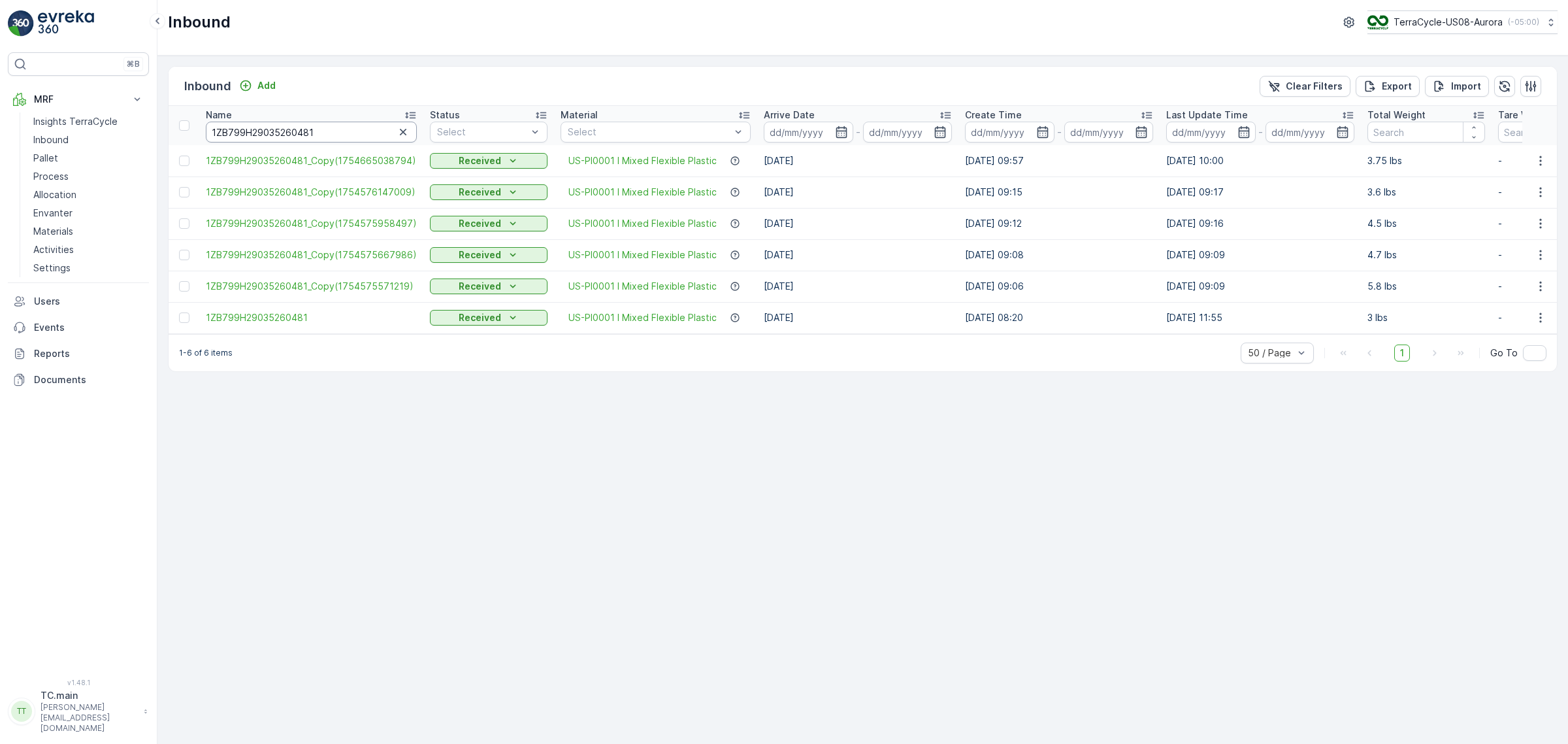
click at [301, 128] on input "1ZB799H29035260481" at bounding box center [311, 131] width 211 height 21
paste input "1345085"
type input "1ZB799H29031345085"
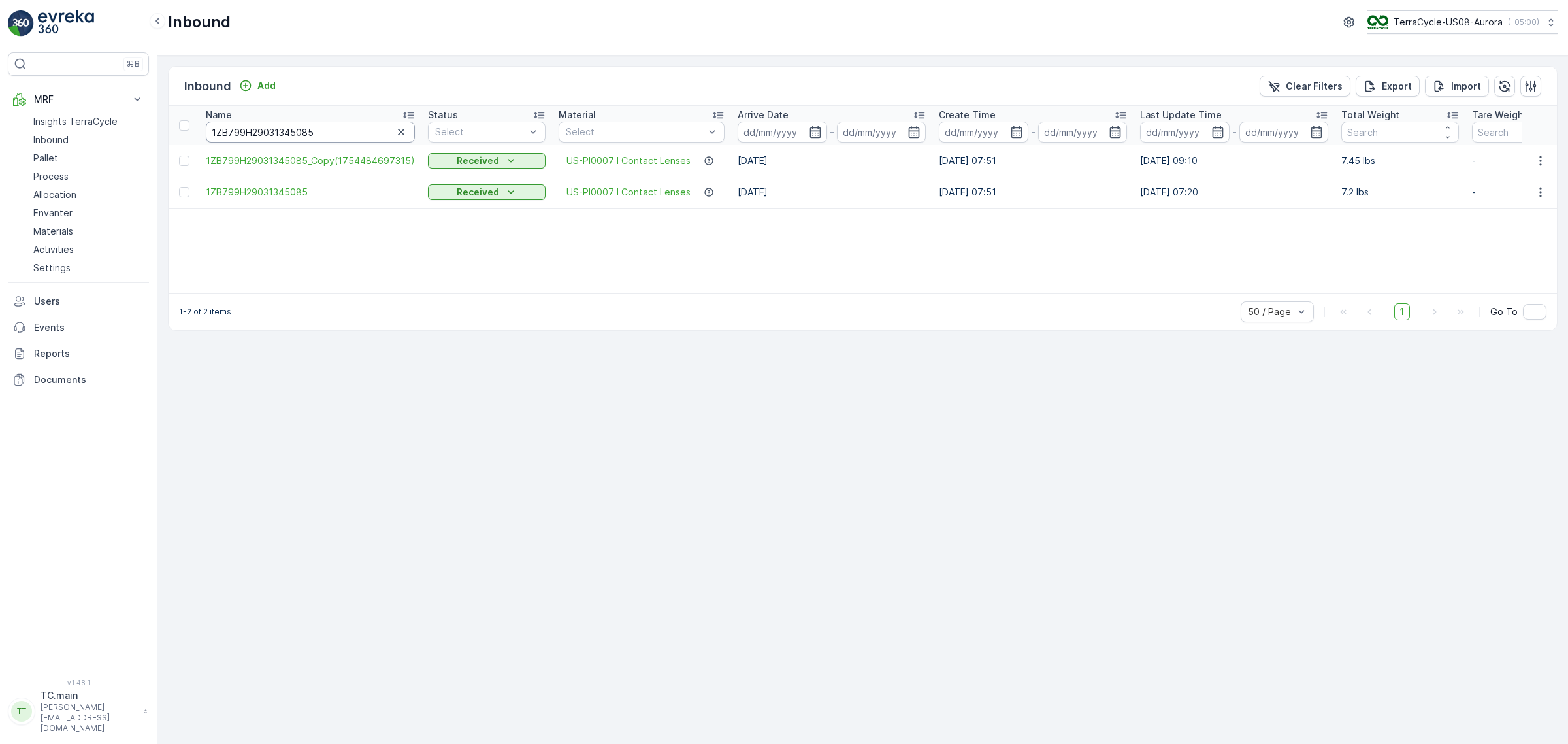
click at [262, 138] on input "1ZB799H29031345085" at bounding box center [310, 131] width 209 height 21
paste input "1AR8619097878582"
type input "1Z1AR8619097878582"
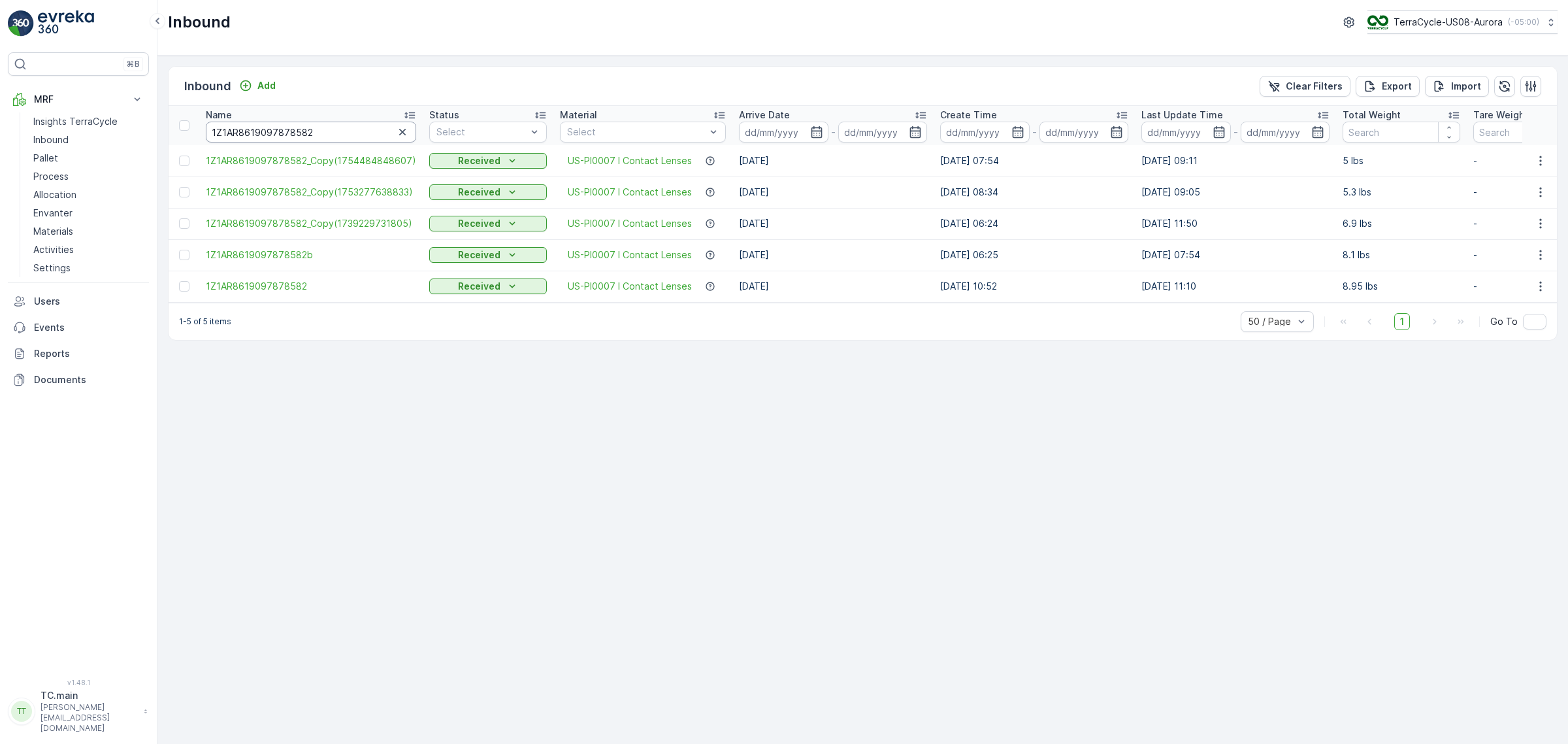
click at [252, 131] on input "1Z1AR8619097878582" at bounding box center [311, 131] width 211 height 21
paste input "B799H29008385586"
type input "1ZB799H29008385586"
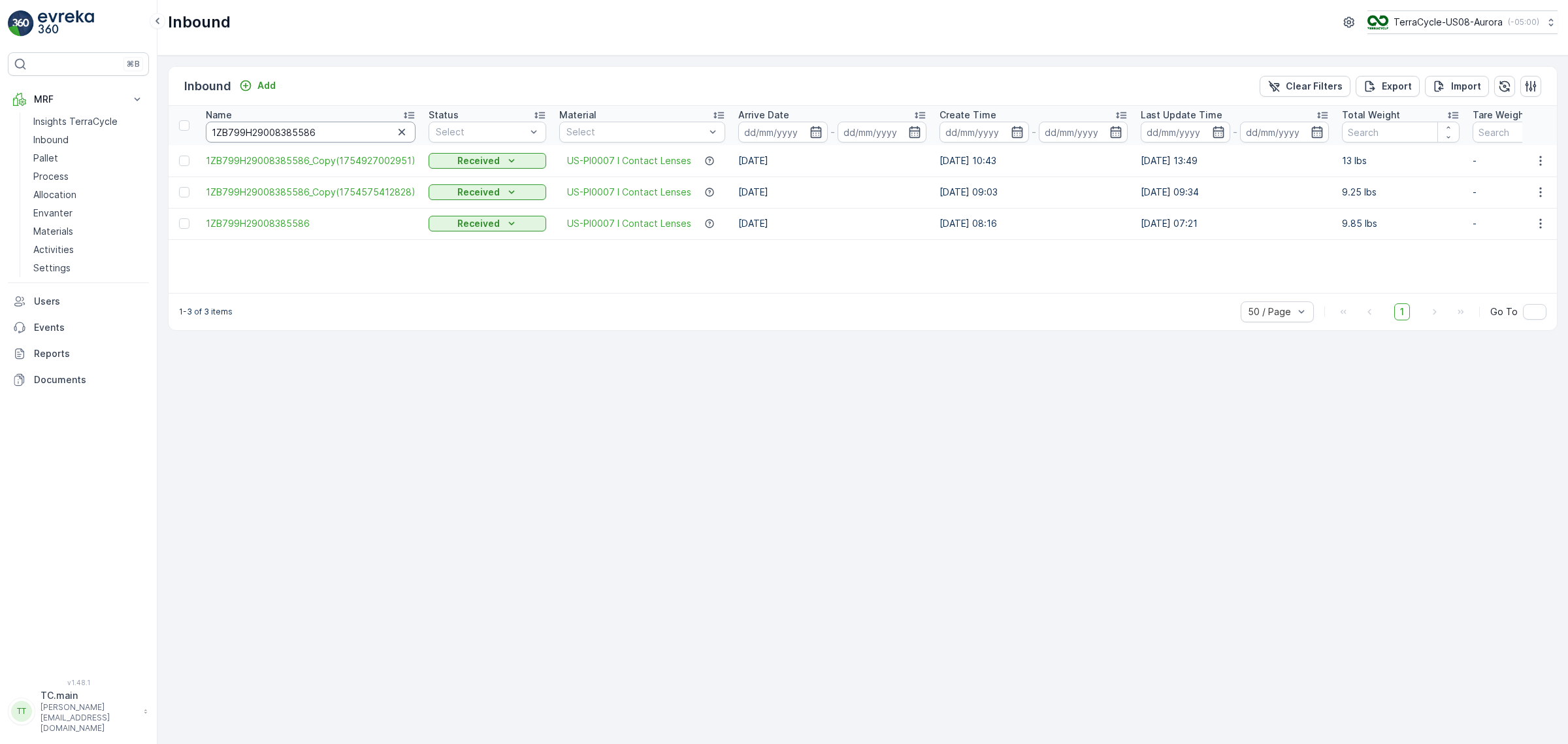
click at [240, 138] on input "1ZB799H29008385586" at bounding box center [310, 131] width 210 height 21
paste input "679605"
type input "1ZB799H29006796056"
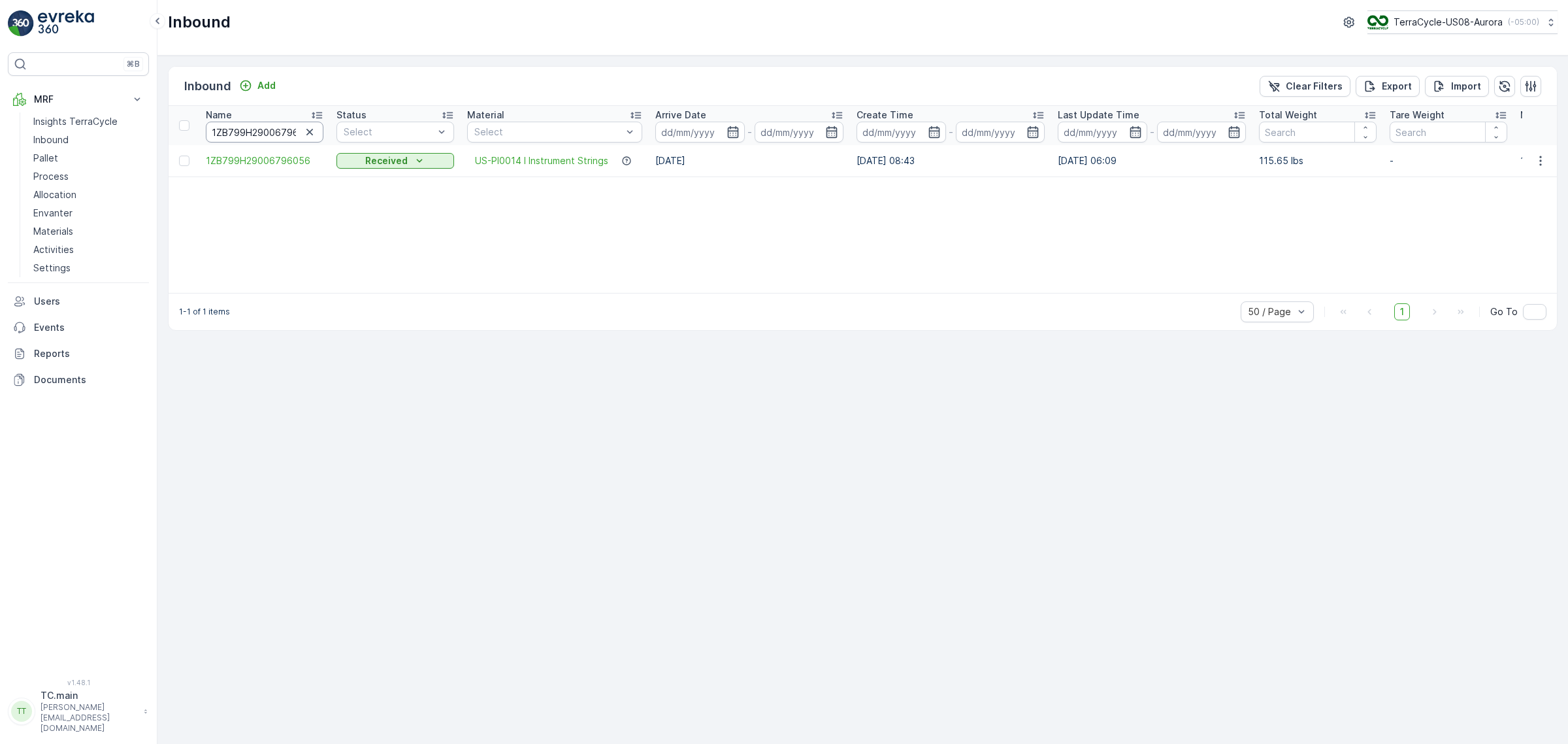
click at [252, 130] on input "1ZB799H29006796056" at bounding box center [264, 131] width 118 height 21
paste input "23474540"
type input "1ZB799H29023474540"
